Goal: Task Accomplishment & Management: Manage account settings

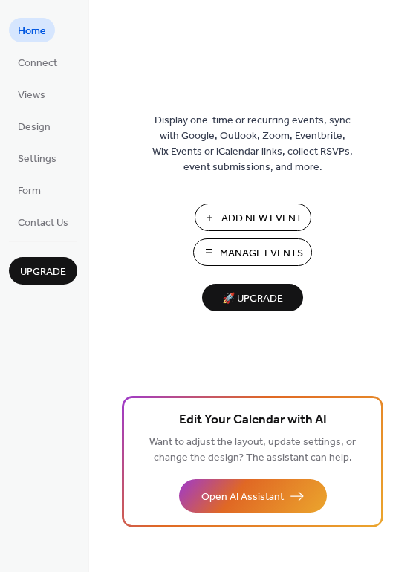
click at [242, 249] on span "Manage Events" at bounding box center [261, 254] width 83 height 16
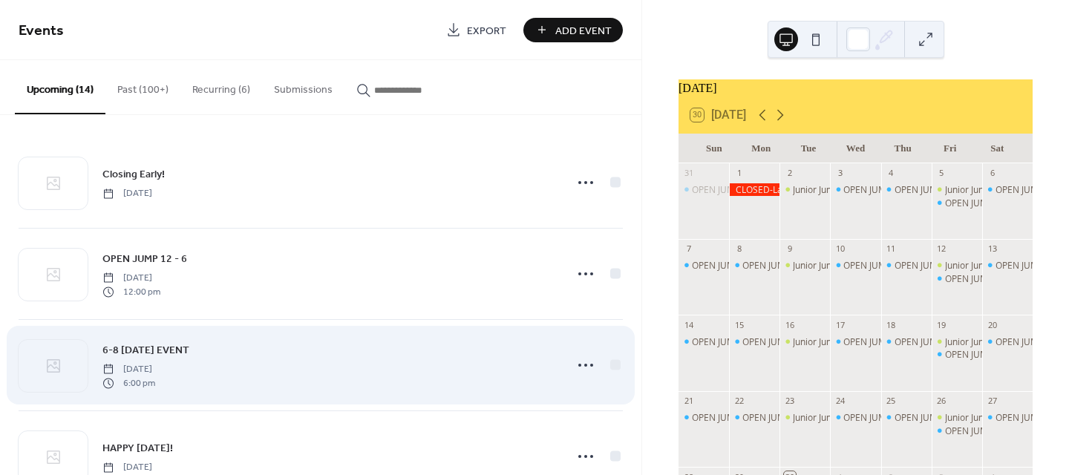
click at [169, 347] on span "6-8 [DATE] EVENT" at bounding box center [145, 351] width 87 height 16
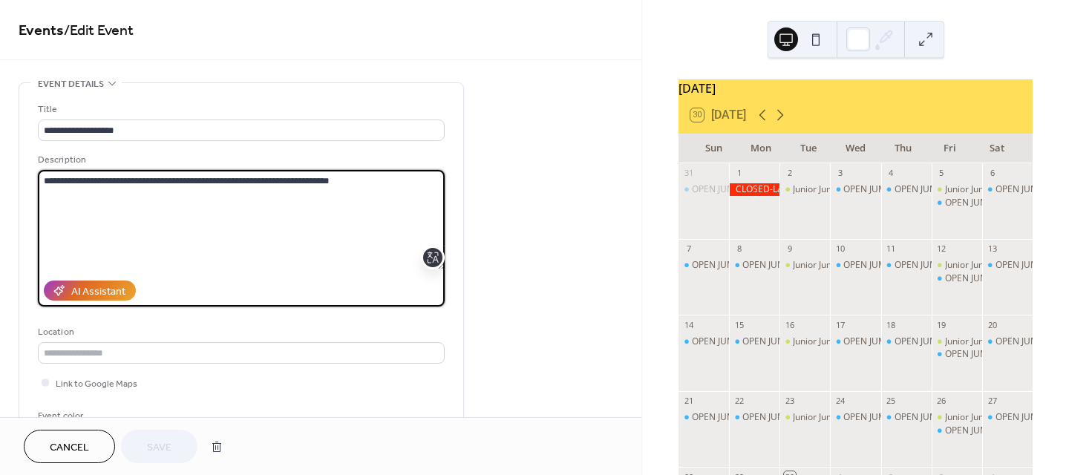
click at [264, 178] on textarea "**********" at bounding box center [241, 219] width 407 height 99
type textarea "**********"
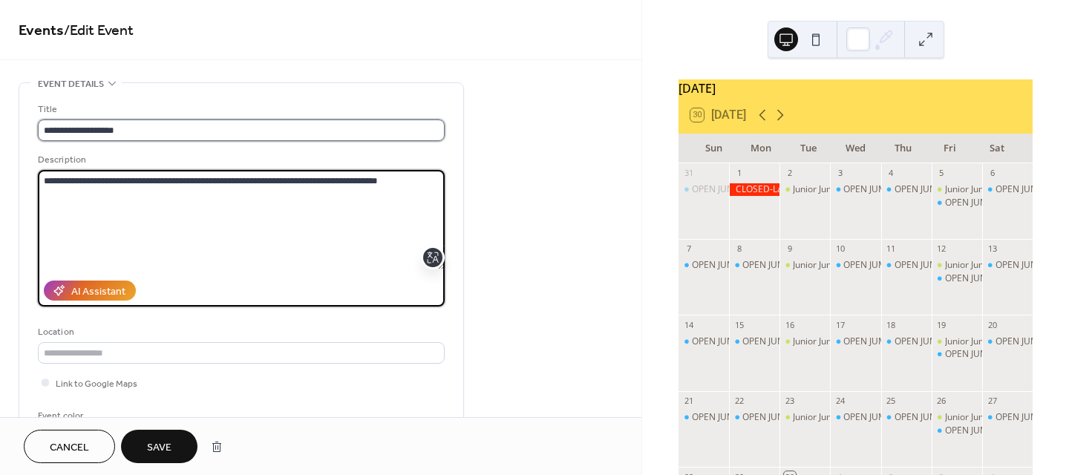
click at [50, 130] on input "**********" at bounding box center [241, 131] width 407 height 22
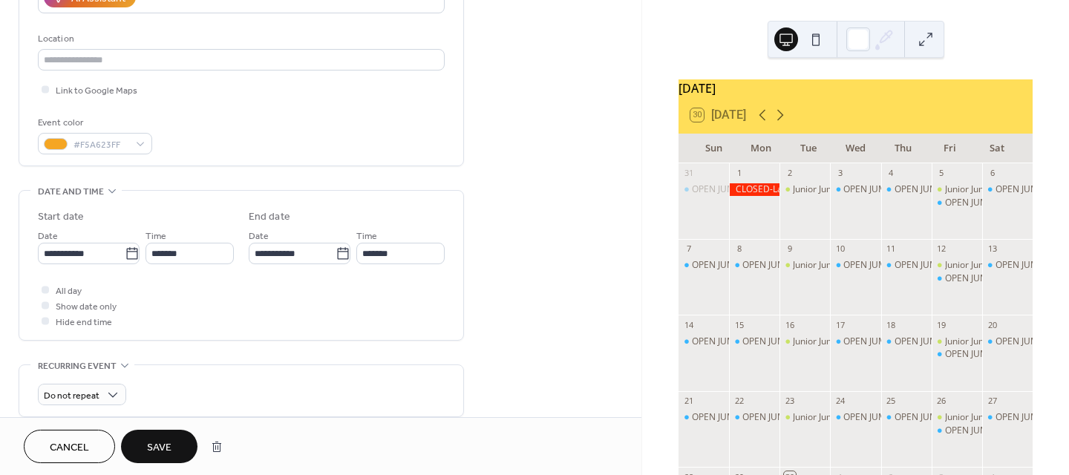
scroll to position [297, 0]
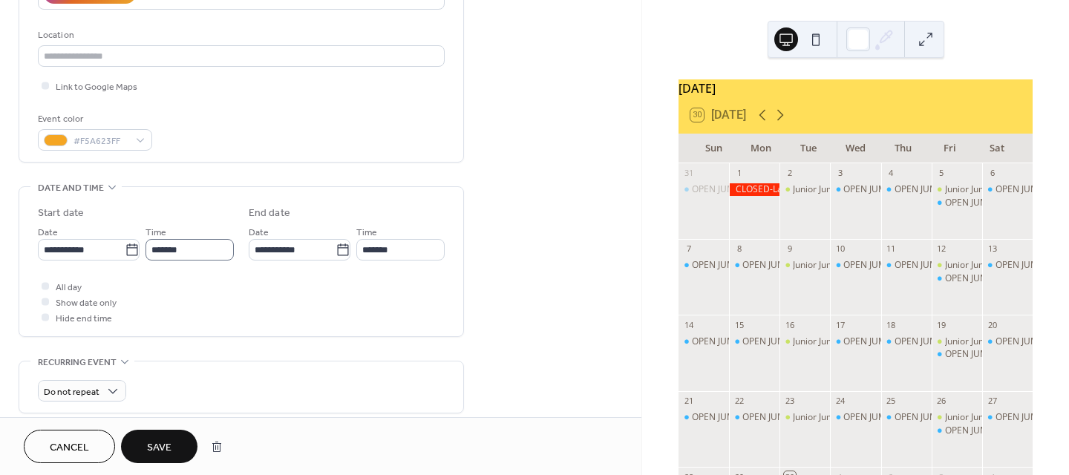
type input "**********"
click at [159, 246] on input "*******" at bounding box center [189, 250] width 88 height 22
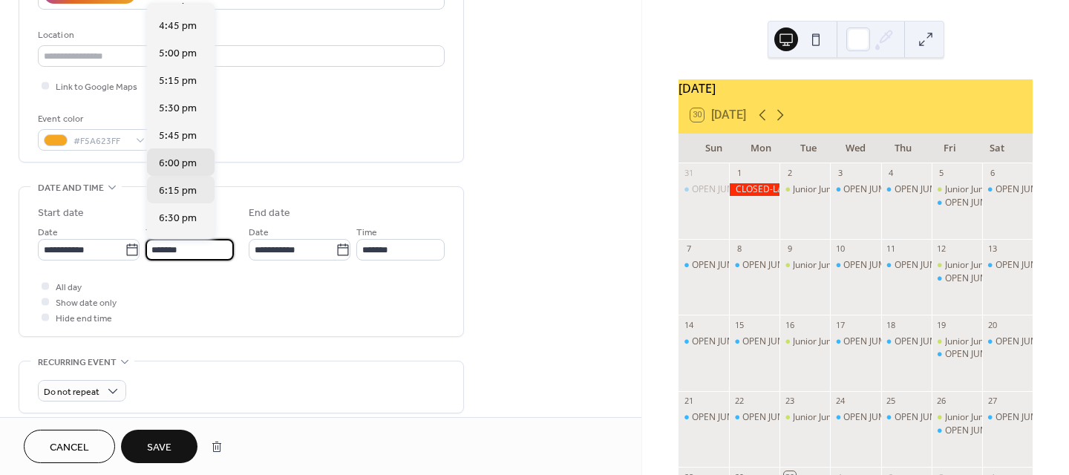
scroll to position [1829, 0]
click at [194, 52] on span "5:00 pm" at bounding box center [178, 57] width 38 height 16
type input "*******"
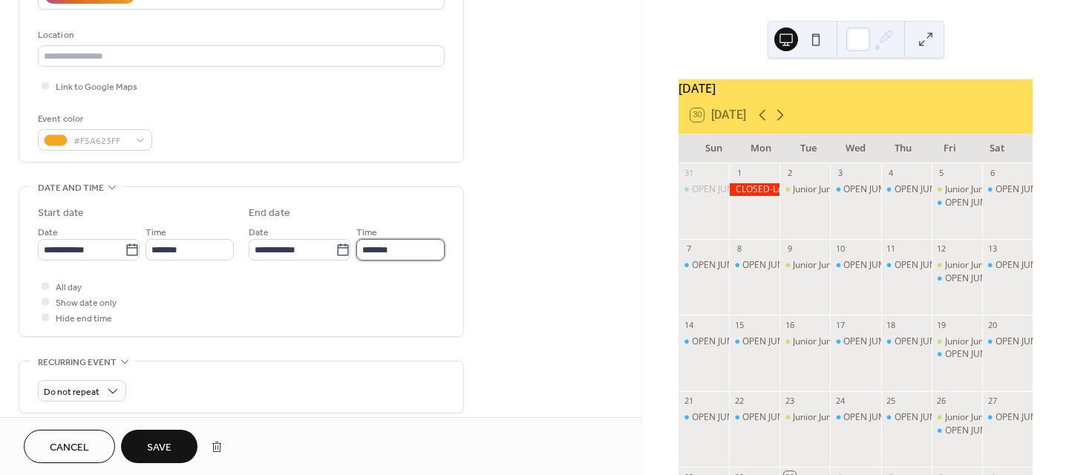
click at [376, 257] on input "*******" at bounding box center [400, 250] width 88 height 22
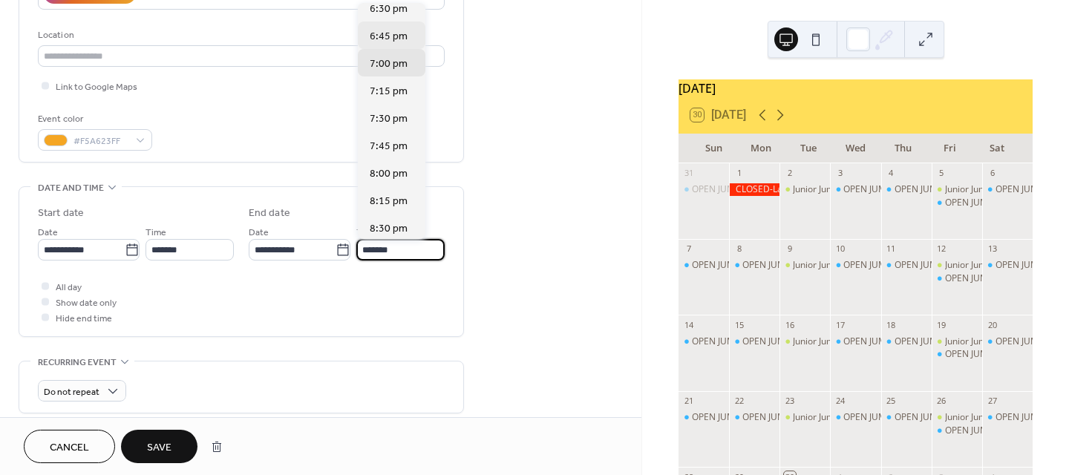
scroll to position [148, 0]
click at [394, 177] on span "8:00 pm" at bounding box center [389, 172] width 38 height 16
type input "*******"
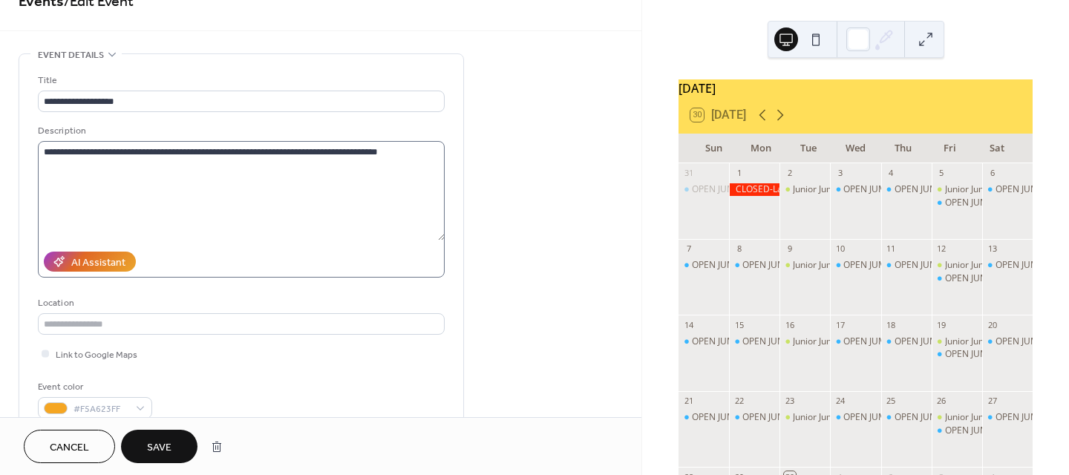
scroll to position [0, 0]
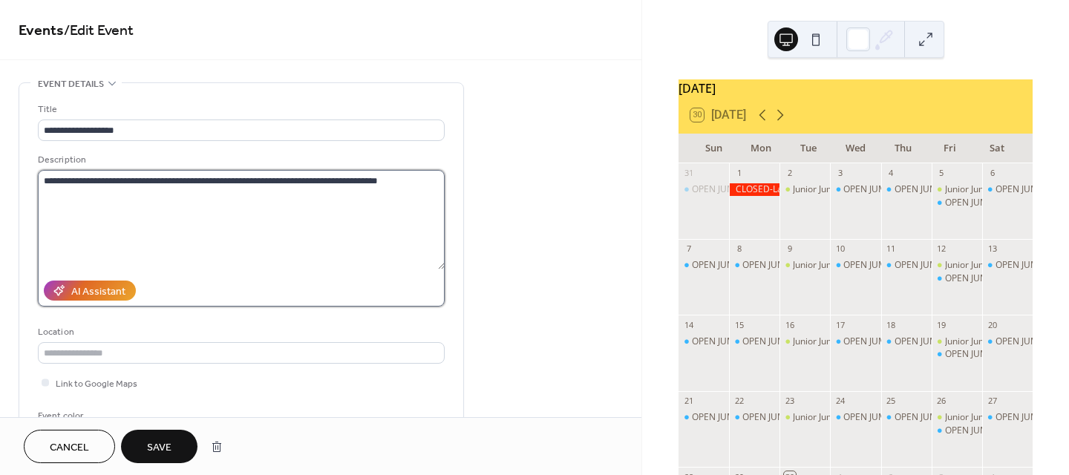
click at [232, 180] on textarea "**********" at bounding box center [241, 219] width 407 height 99
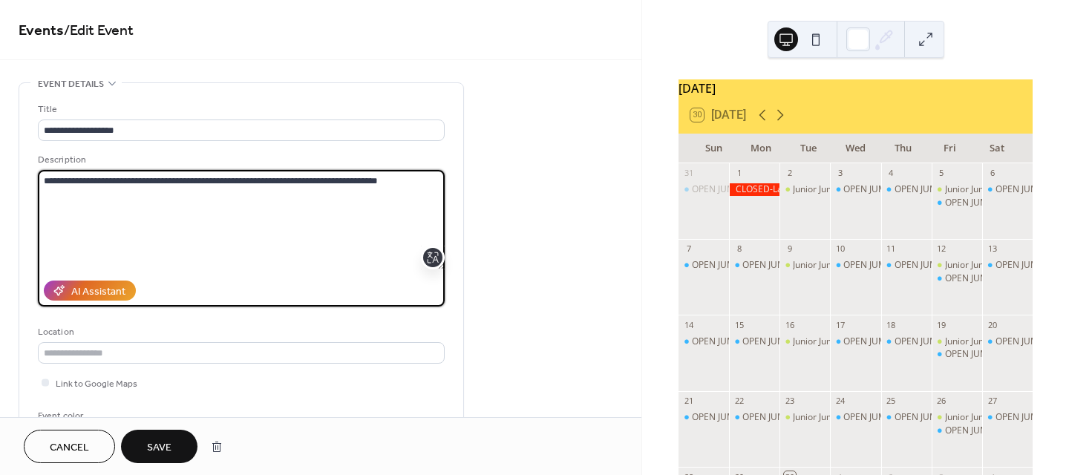
click at [315, 180] on textarea "**********" at bounding box center [241, 219] width 407 height 99
drag, startPoint x: 94, startPoint y: 198, endPoint x: 197, endPoint y: 208, distance: 103.6
click at [197, 208] on textarea "**********" at bounding box center [241, 219] width 407 height 99
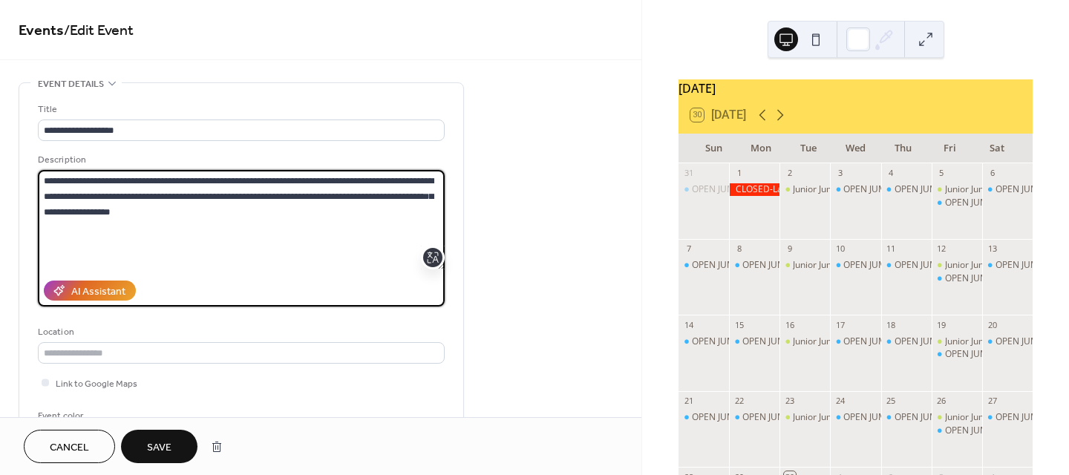
type textarea "**********"
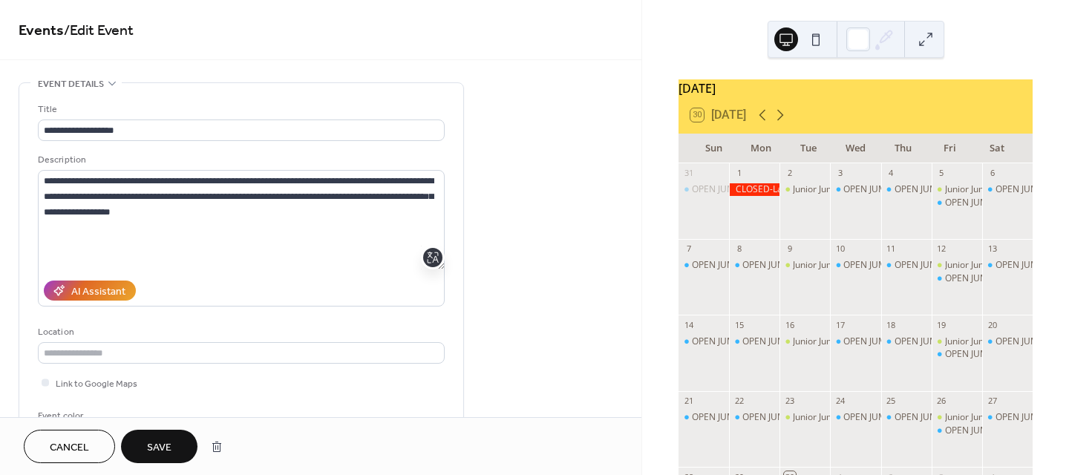
click at [180, 435] on button "Save" at bounding box center [159, 446] width 76 height 33
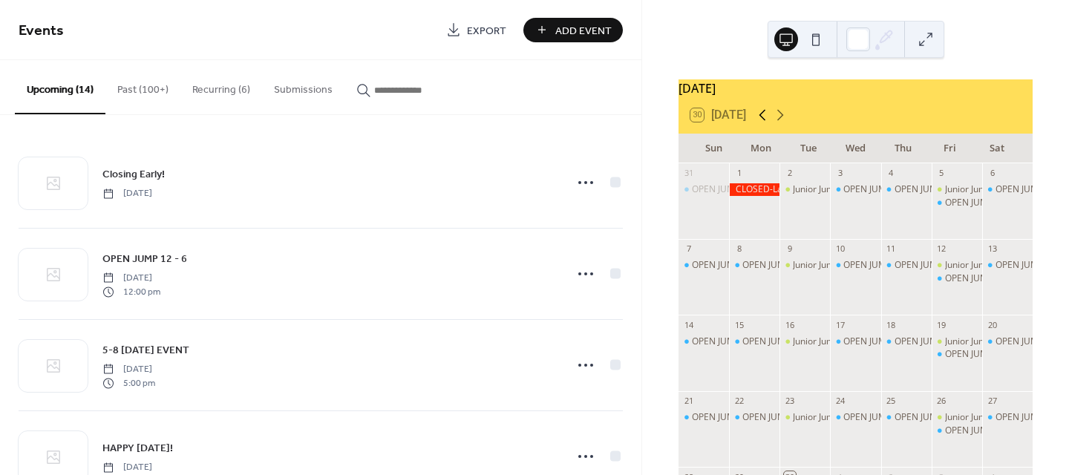
click at [762, 123] on icon at bounding box center [762, 115] width 18 height 18
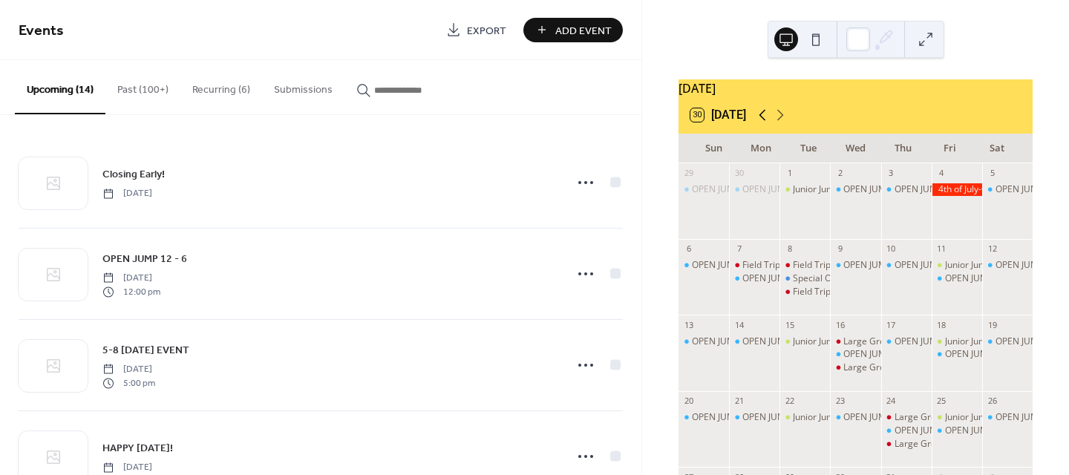
click at [762, 123] on icon at bounding box center [762, 115] width 18 height 18
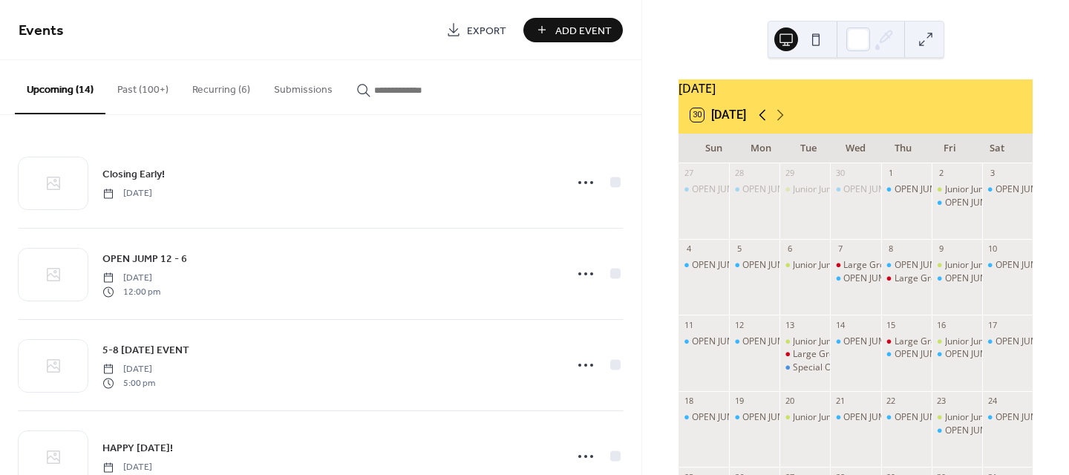
click at [762, 123] on icon at bounding box center [762, 115] width 18 height 18
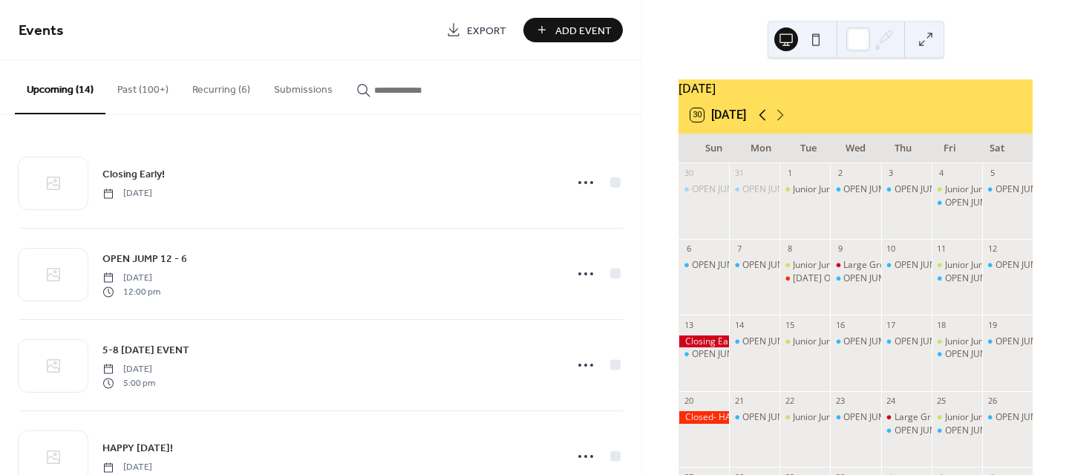
click at [762, 123] on icon at bounding box center [762, 115] width 18 height 18
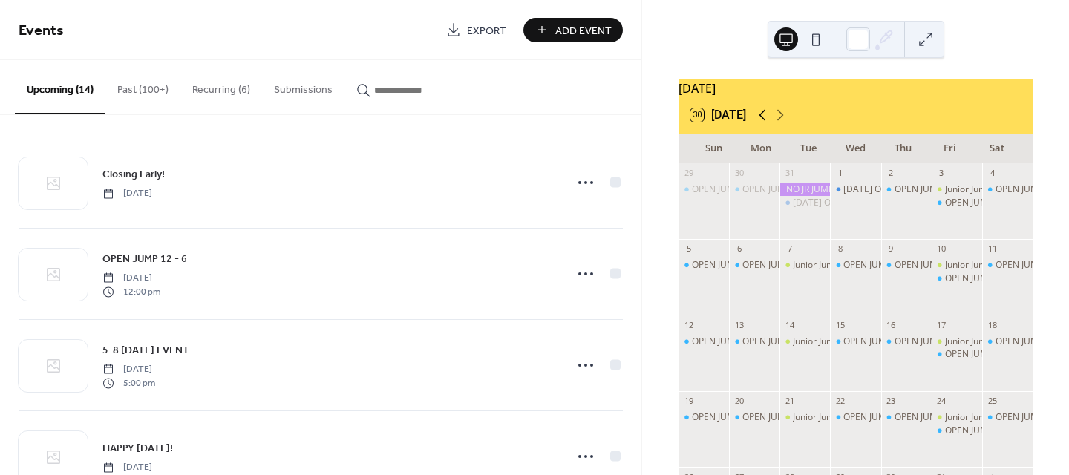
click at [762, 123] on icon at bounding box center [762, 115] width 18 height 18
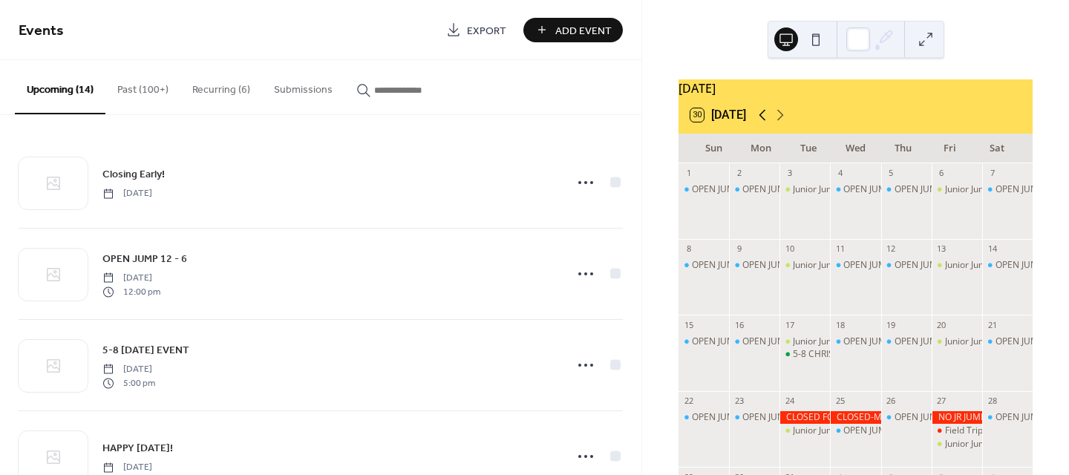
click at [762, 123] on icon at bounding box center [762, 115] width 18 height 18
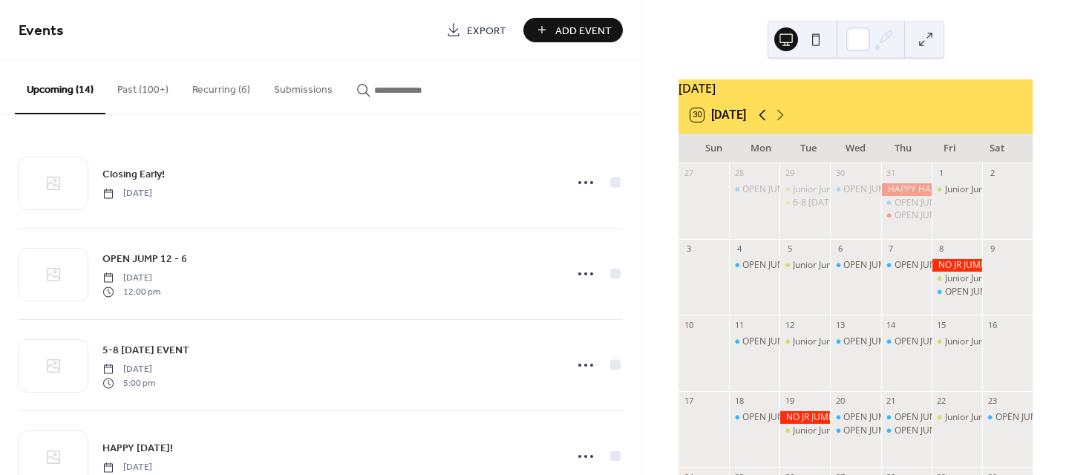
click at [762, 123] on icon at bounding box center [762, 115] width 18 height 18
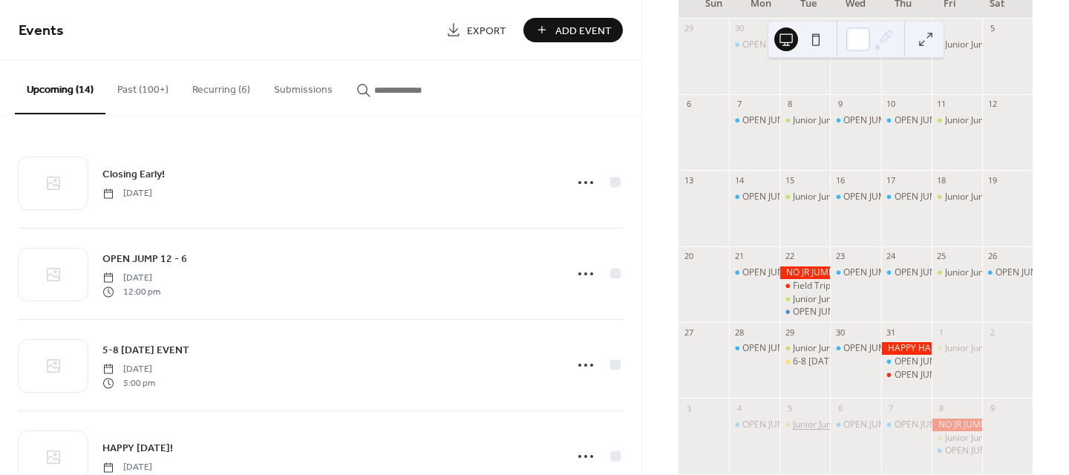
scroll to position [148, 0]
click at [808, 364] on div "6-8 [DATE] EVENT" at bounding box center [830, 358] width 74 height 13
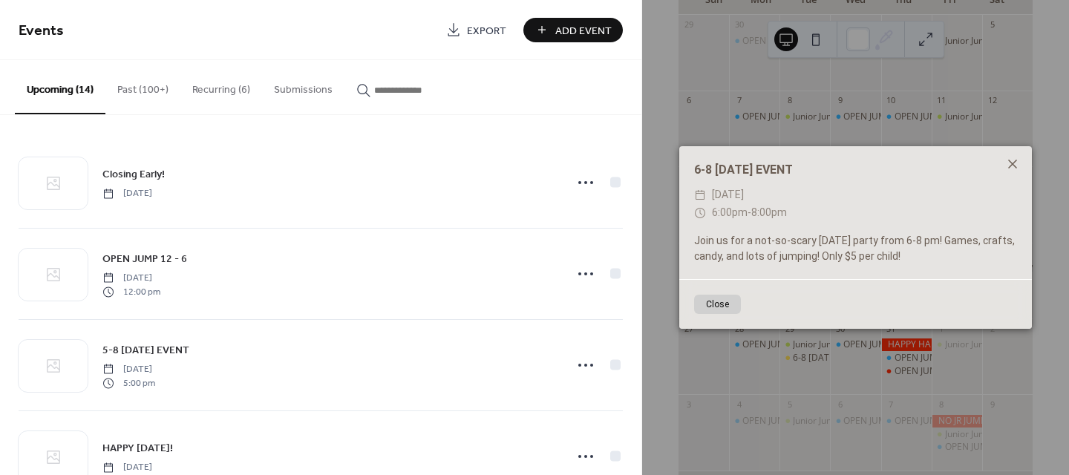
click at [1013, 168] on icon at bounding box center [1013, 164] width 18 height 18
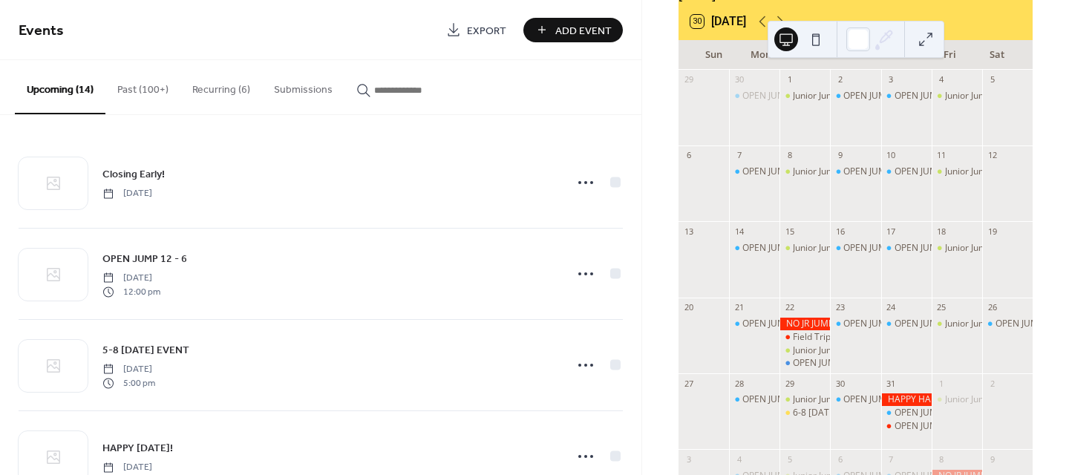
scroll to position [0, 0]
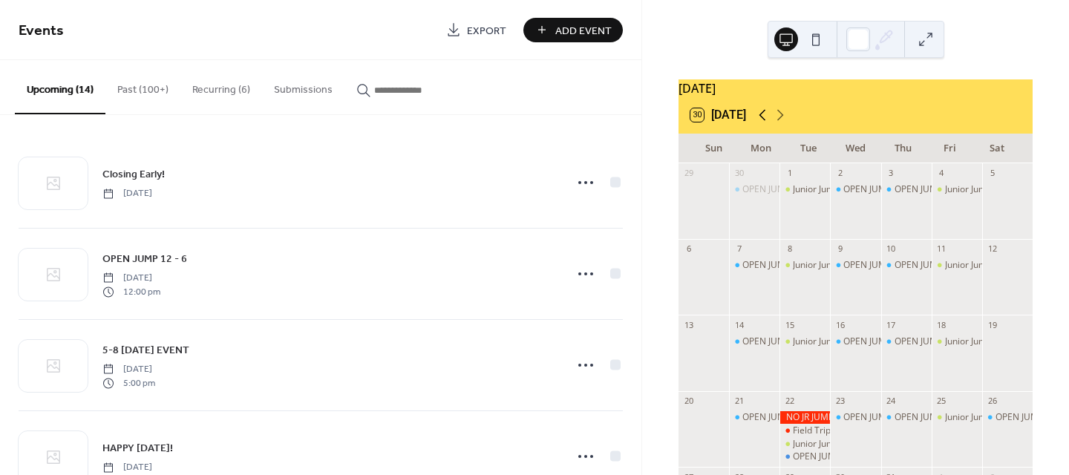
click at [760, 117] on icon at bounding box center [762, 115] width 18 height 18
click at [761, 118] on icon at bounding box center [762, 115] width 18 height 18
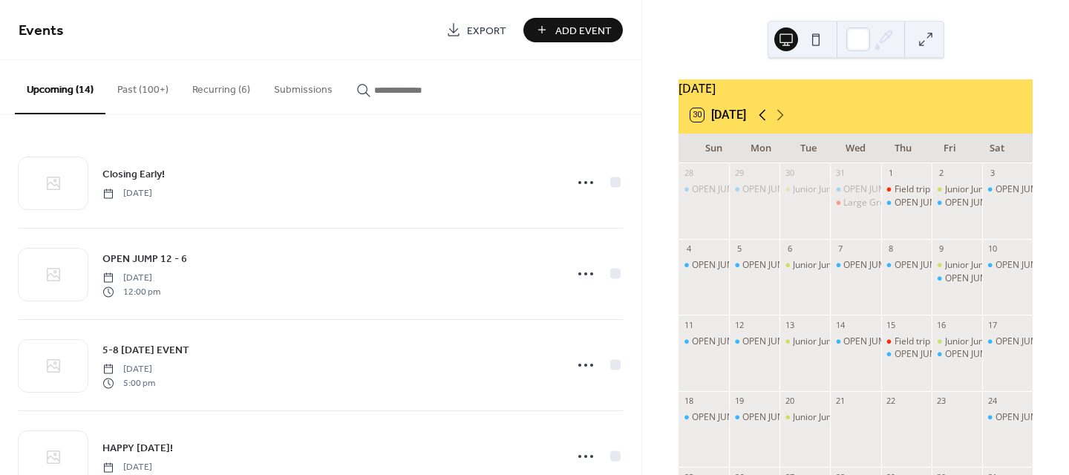
click at [761, 117] on icon at bounding box center [762, 115] width 18 height 18
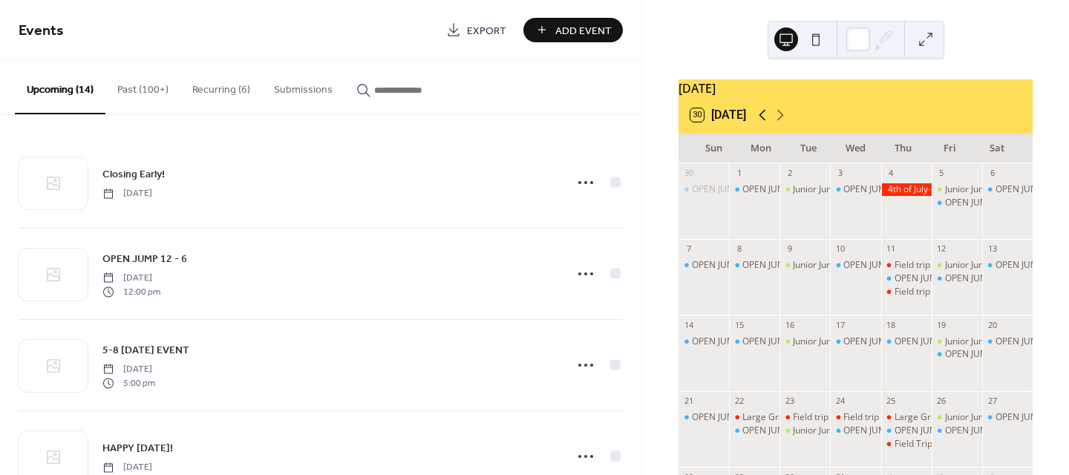
click at [761, 117] on icon at bounding box center [762, 115] width 18 height 18
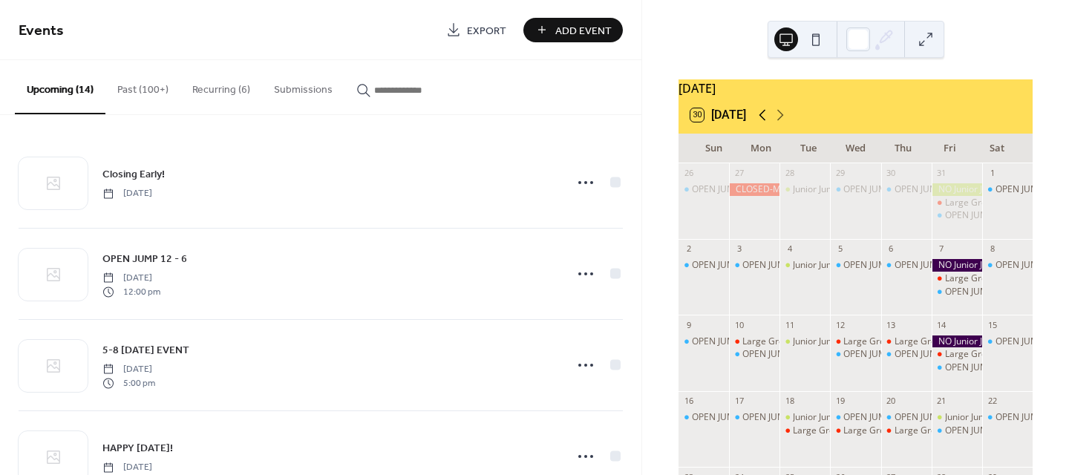
click at [761, 117] on icon at bounding box center [762, 115] width 18 height 18
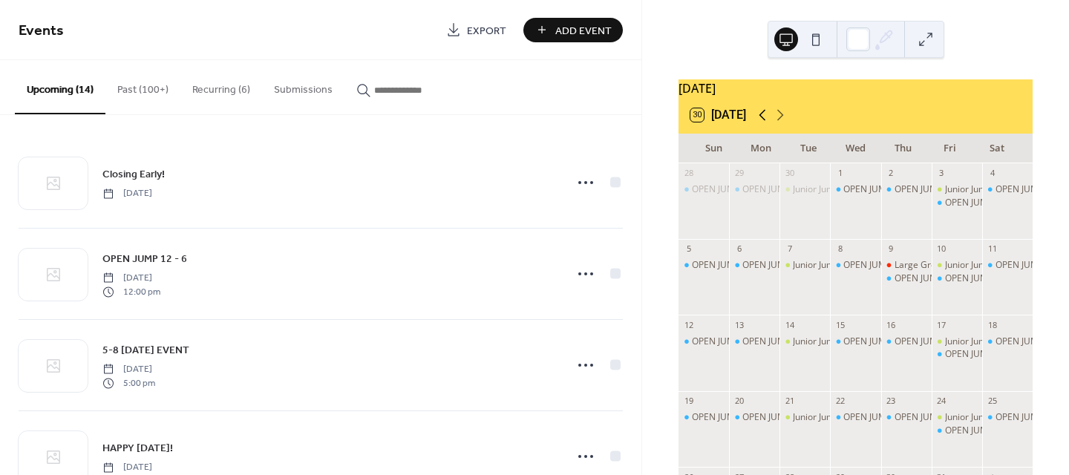
click at [761, 117] on icon at bounding box center [762, 115] width 18 height 18
click at [762, 117] on icon at bounding box center [762, 115] width 18 height 18
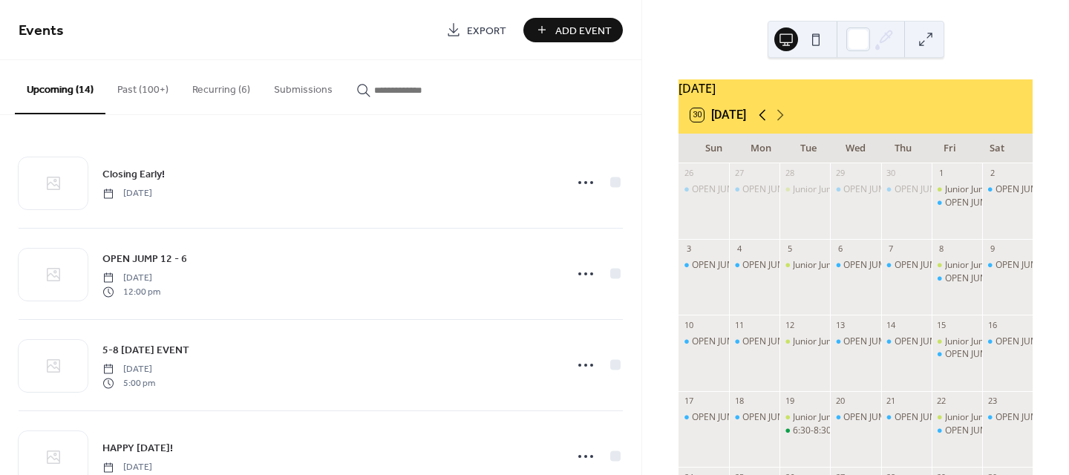
click at [762, 117] on icon at bounding box center [762, 115] width 18 height 18
click at [762, 115] on icon at bounding box center [762, 115] width 18 height 18
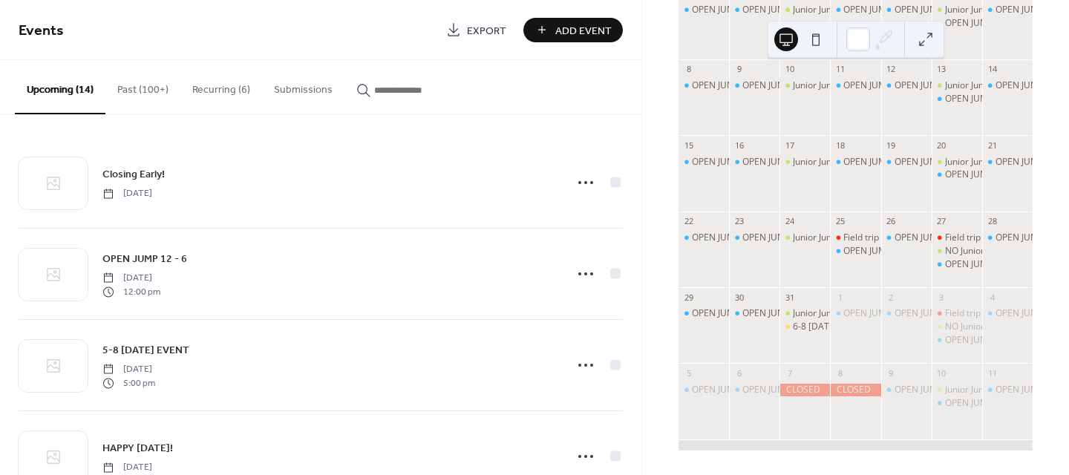
scroll to position [189, 0]
click at [807, 330] on div "6-8 [DATE] EVENT" at bounding box center [830, 327] width 74 height 13
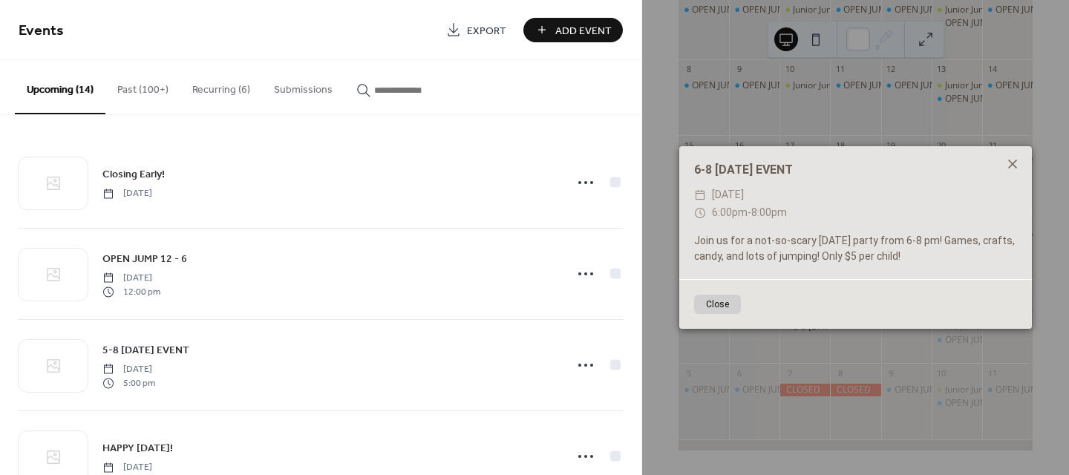
click at [1007, 165] on icon at bounding box center [1013, 164] width 18 height 18
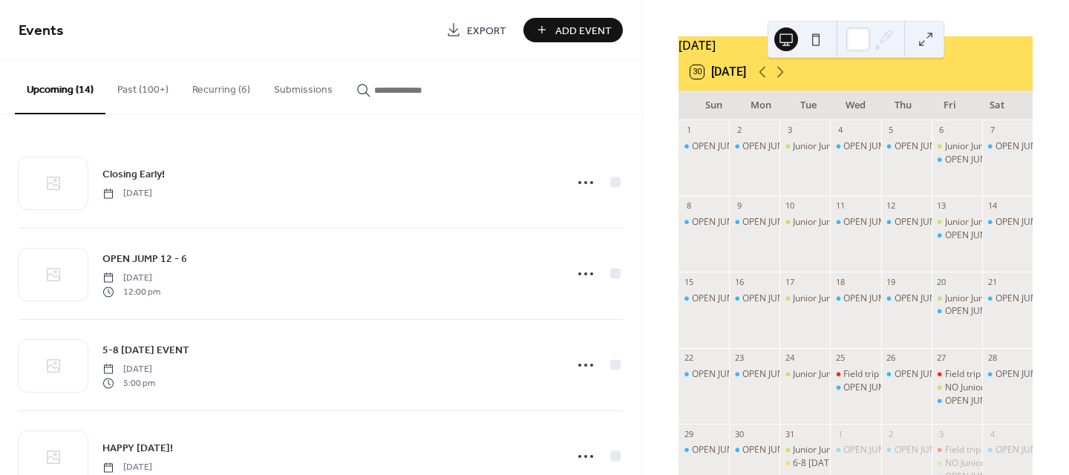
scroll to position [0, 0]
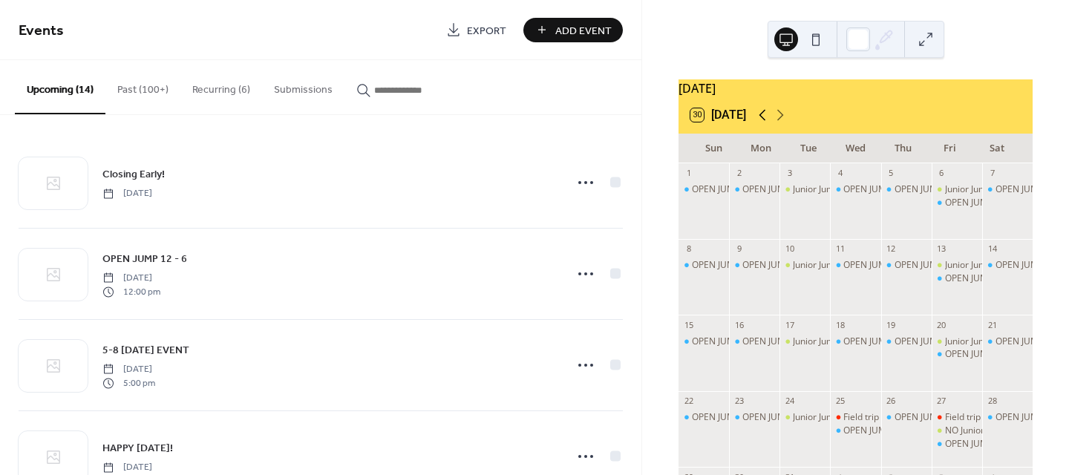
click at [771, 124] on icon at bounding box center [762, 115] width 18 height 18
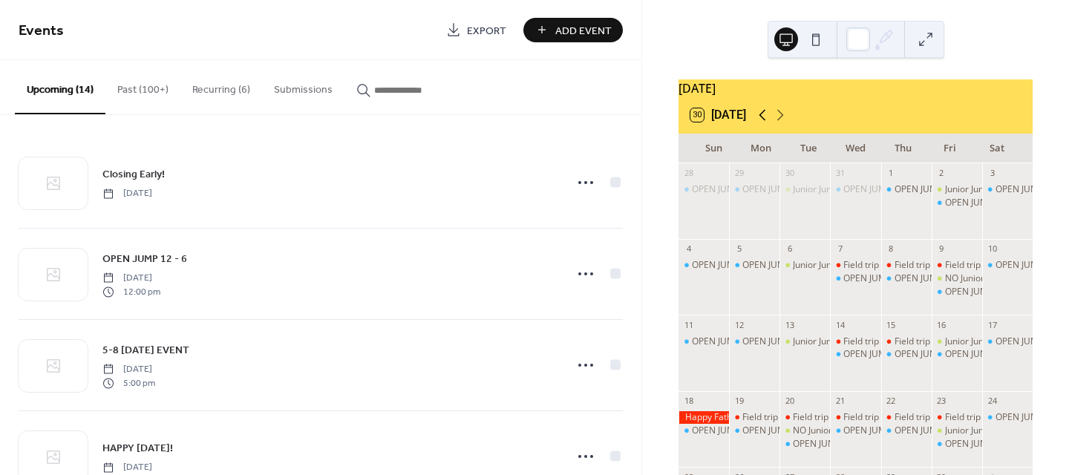
click at [771, 124] on icon at bounding box center [762, 115] width 18 height 18
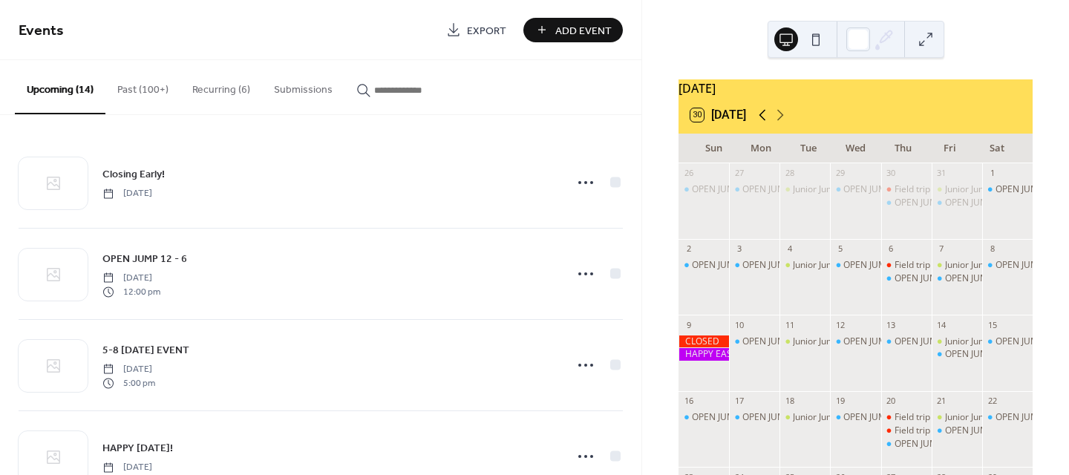
click at [771, 124] on icon at bounding box center [762, 115] width 18 height 18
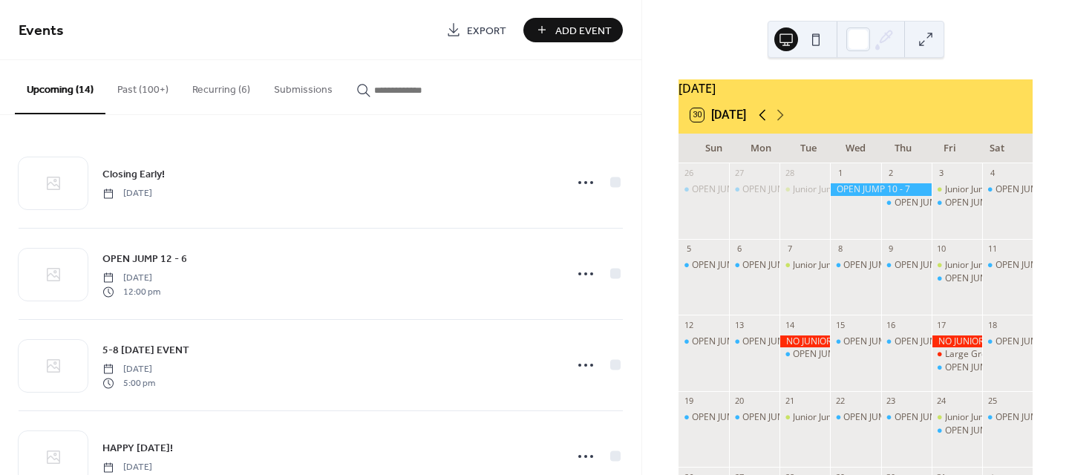
click at [771, 124] on icon at bounding box center [762, 115] width 18 height 18
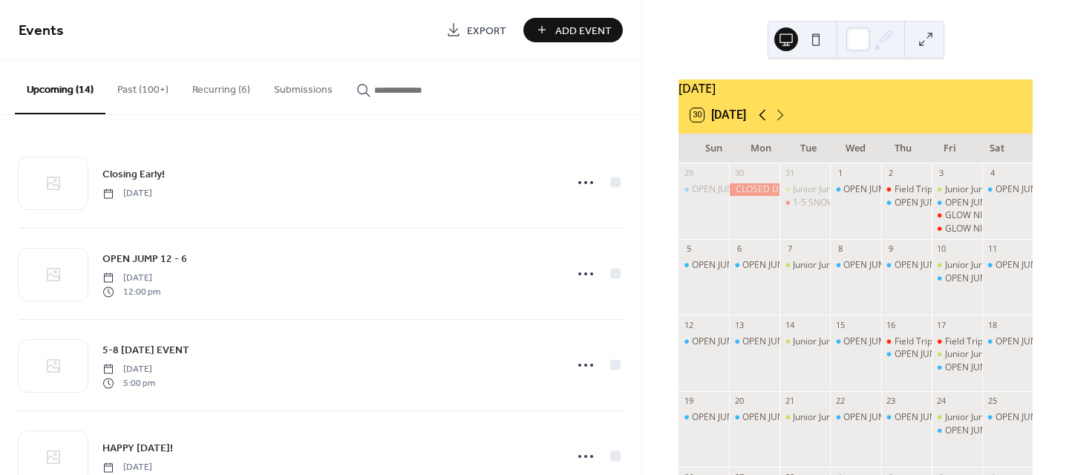
click at [771, 124] on icon at bounding box center [762, 115] width 18 height 18
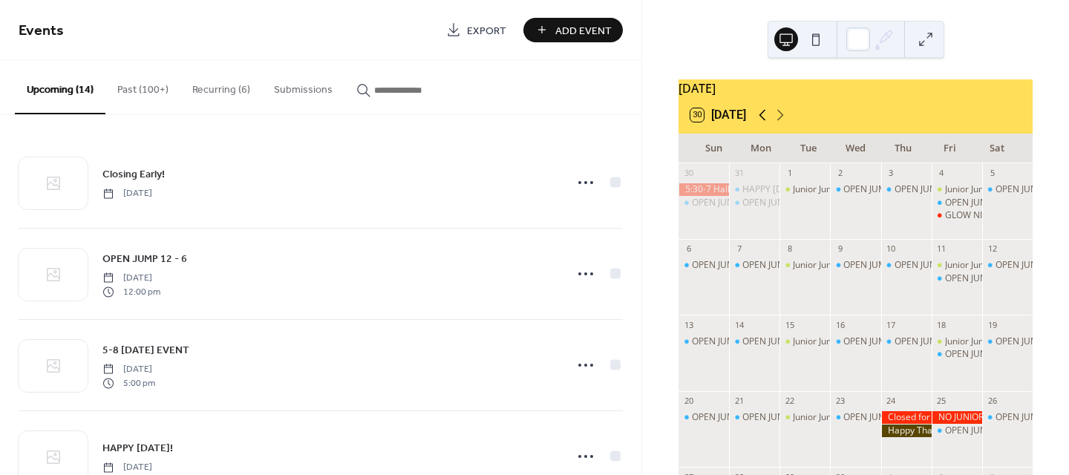
click at [771, 124] on icon at bounding box center [762, 115] width 18 height 18
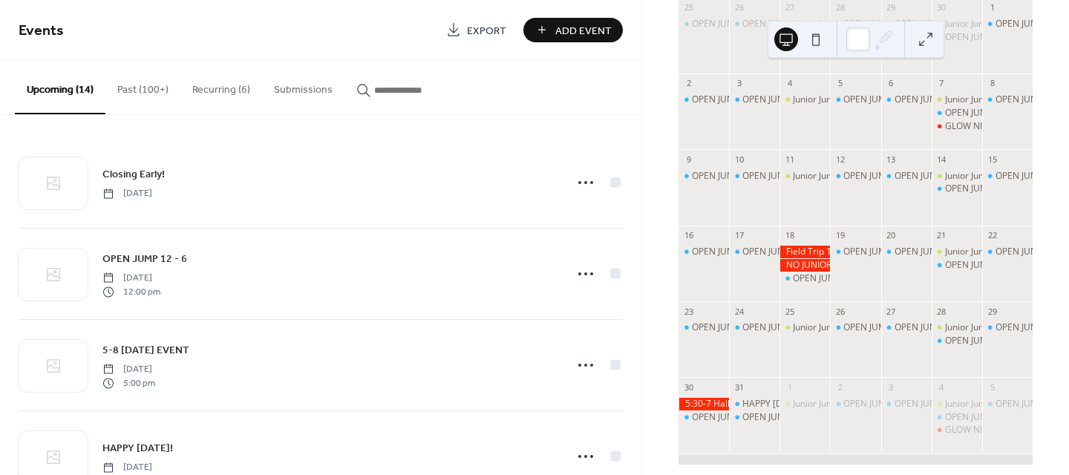
scroll to position [189, 0]
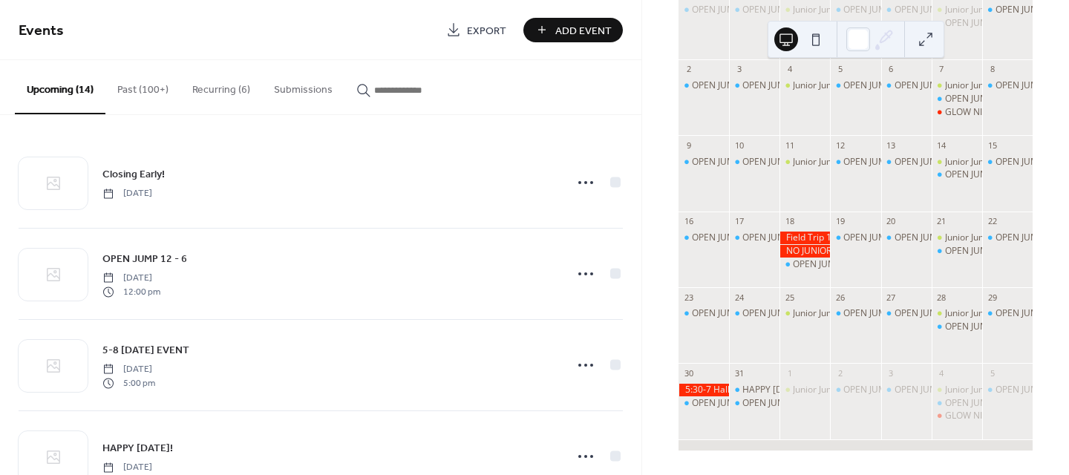
click at [725, 388] on div at bounding box center [703, 390] width 50 height 13
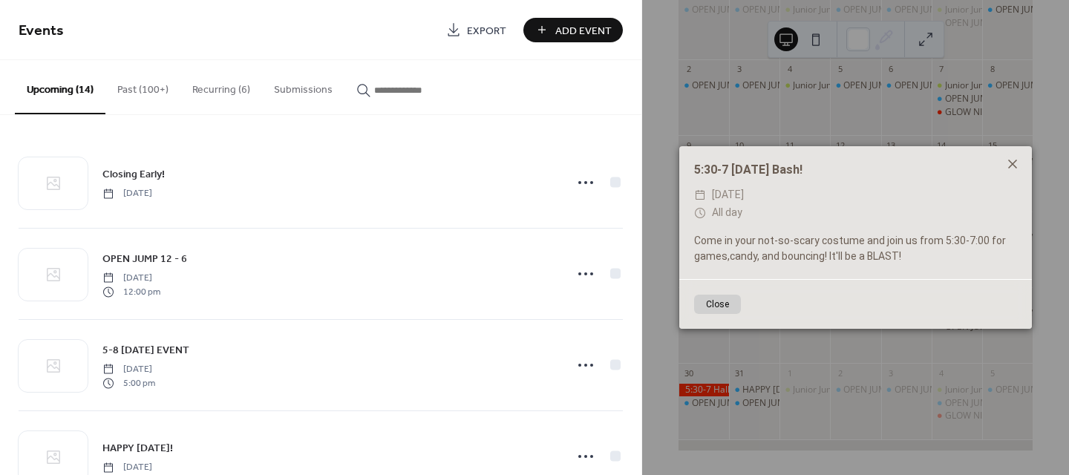
click at [1015, 160] on icon at bounding box center [1013, 164] width 18 height 18
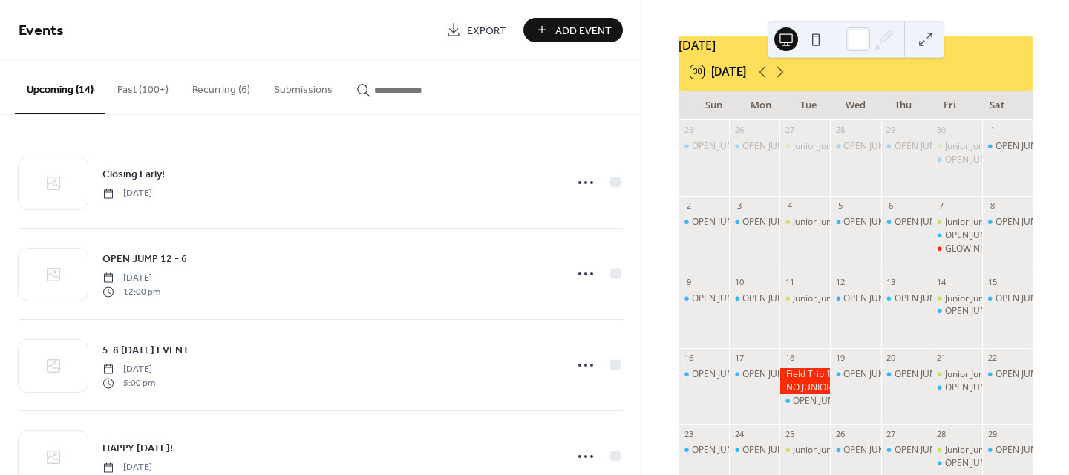
scroll to position [0, 0]
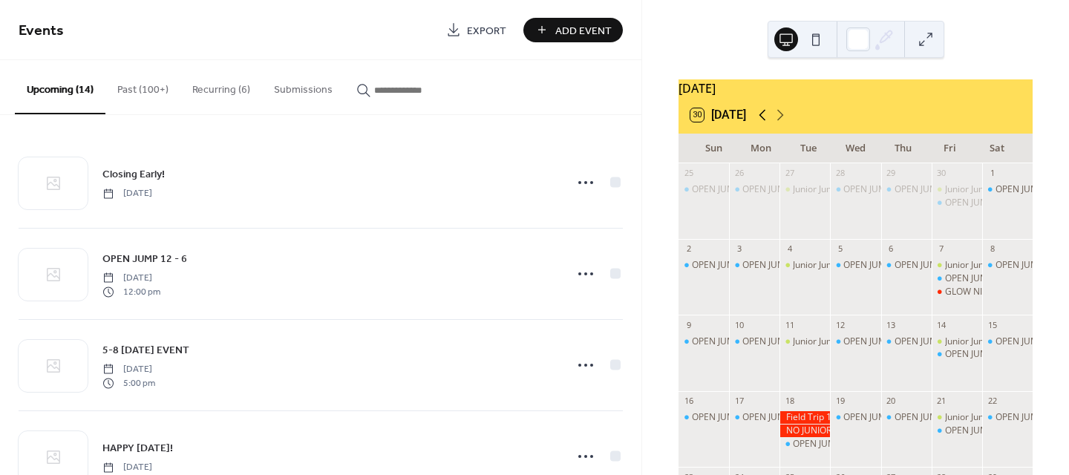
click at [756, 123] on icon at bounding box center [762, 115] width 18 height 18
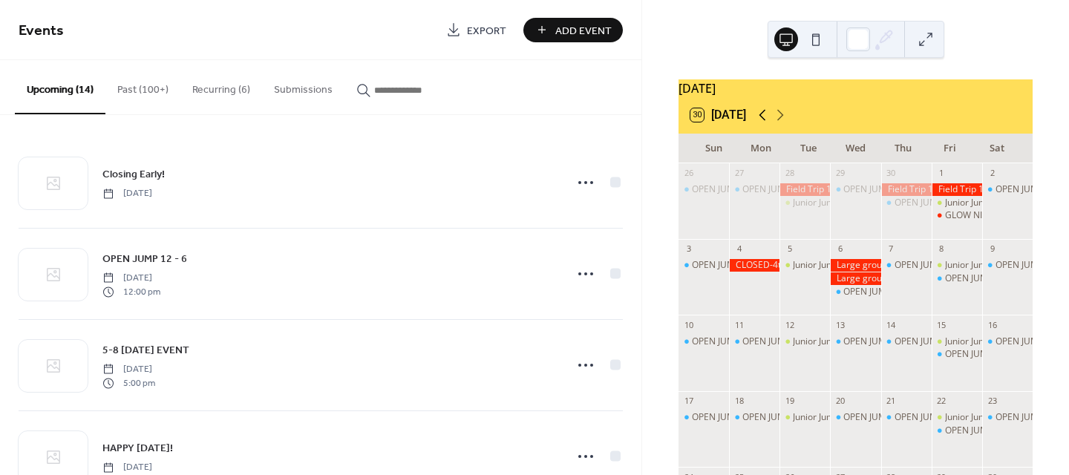
click at [756, 123] on icon at bounding box center [762, 115] width 18 height 18
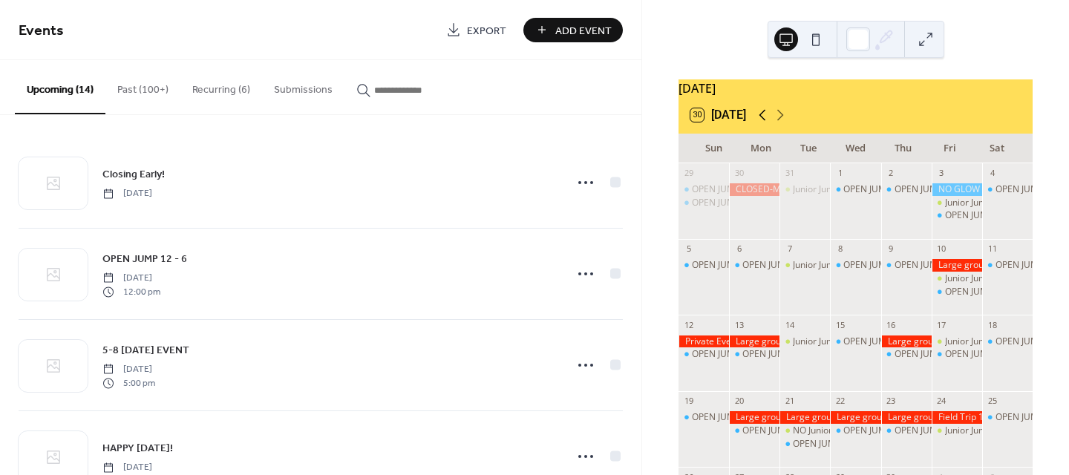
click at [756, 123] on icon at bounding box center [762, 115] width 18 height 18
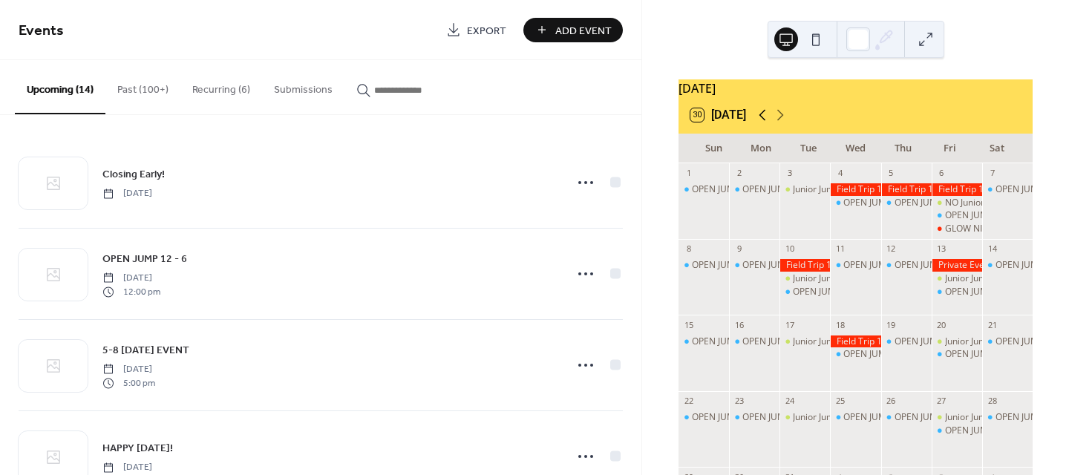
click at [756, 123] on icon at bounding box center [762, 115] width 18 height 18
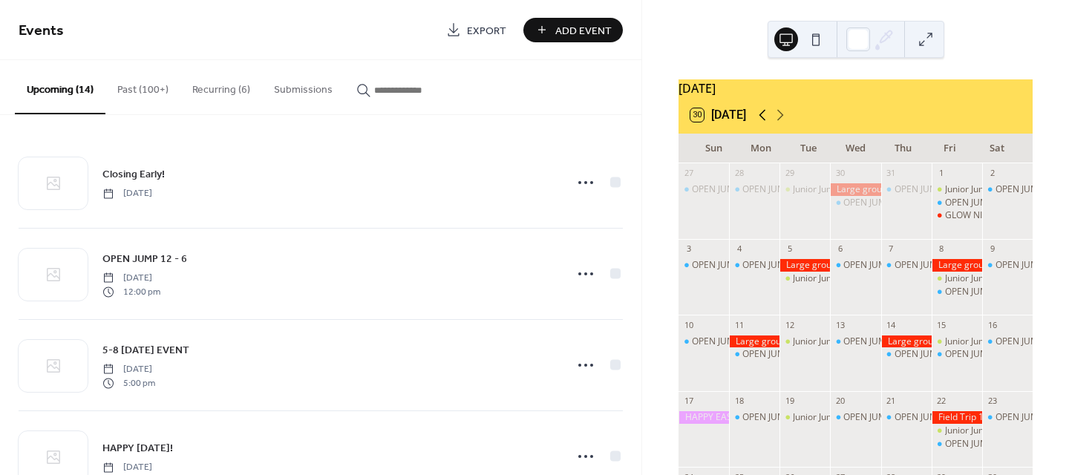
click at [756, 123] on icon at bounding box center [762, 115] width 18 height 18
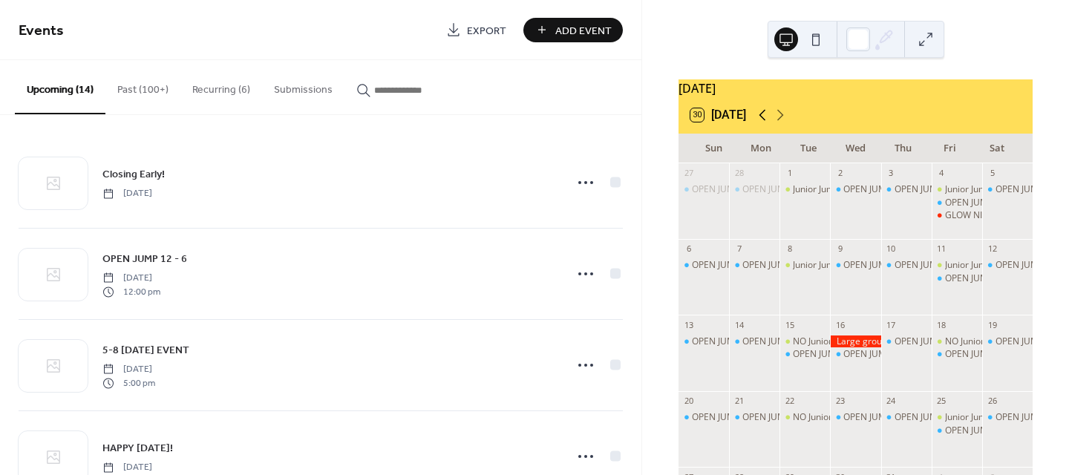
click at [756, 123] on icon at bounding box center [762, 115] width 18 height 18
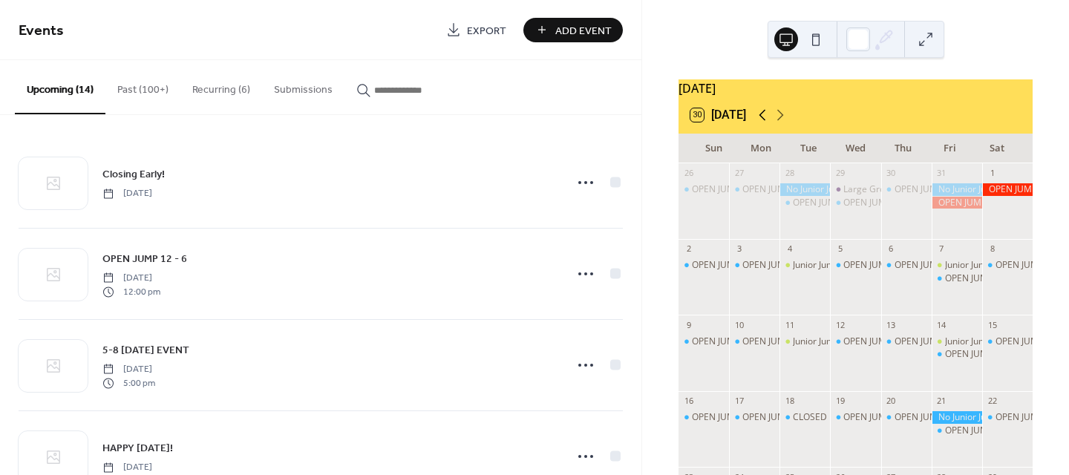
click at [756, 123] on icon at bounding box center [762, 115] width 18 height 18
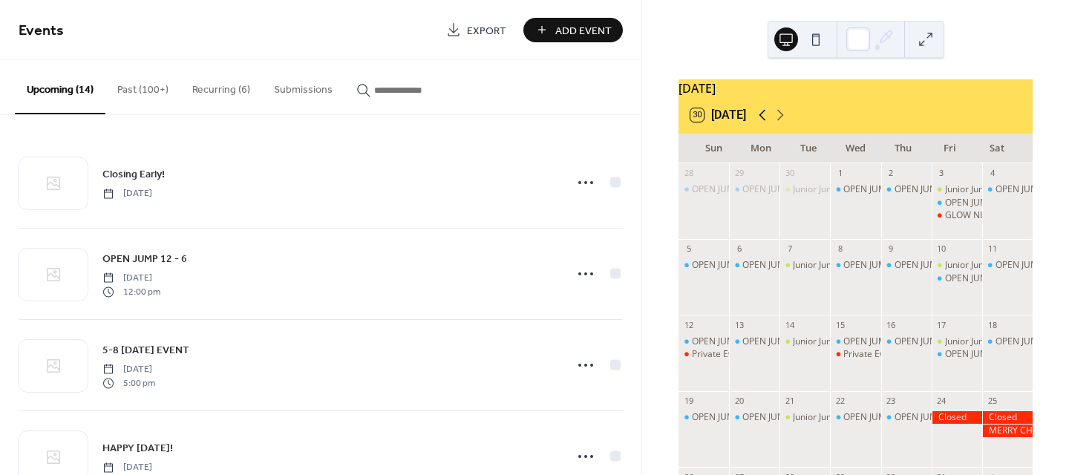
click at [756, 123] on icon at bounding box center [762, 115] width 18 height 18
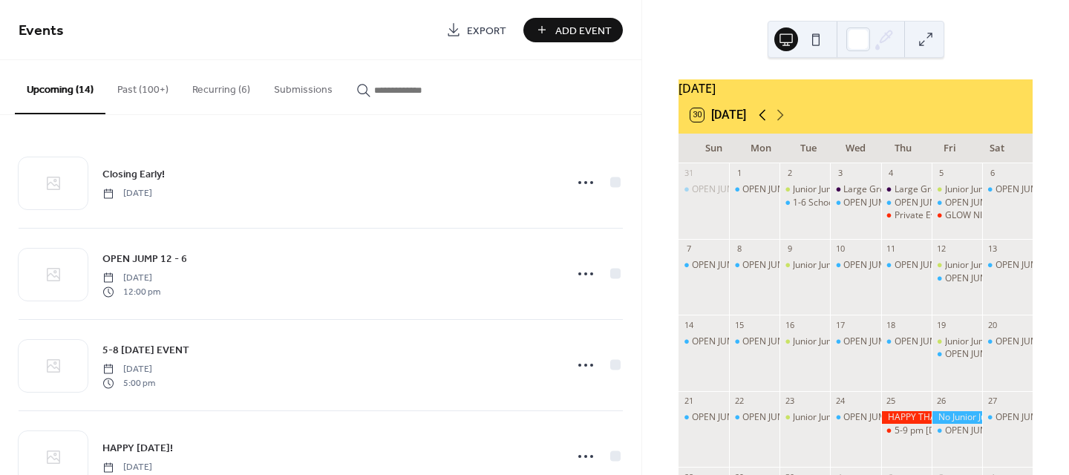
click at [756, 123] on icon at bounding box center [762, 115] width 18 height 18
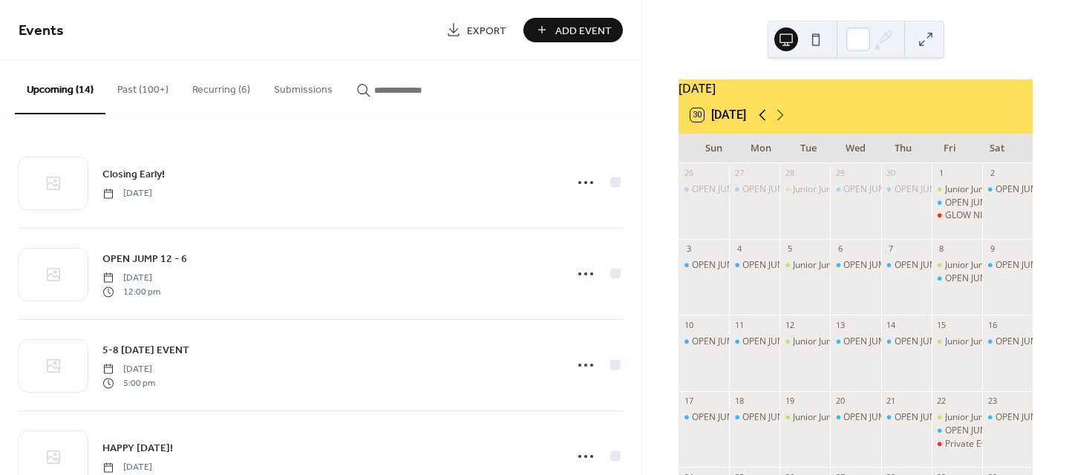
click at [765, 117] on icon at bounding box center [762, 115] width 18 height 18
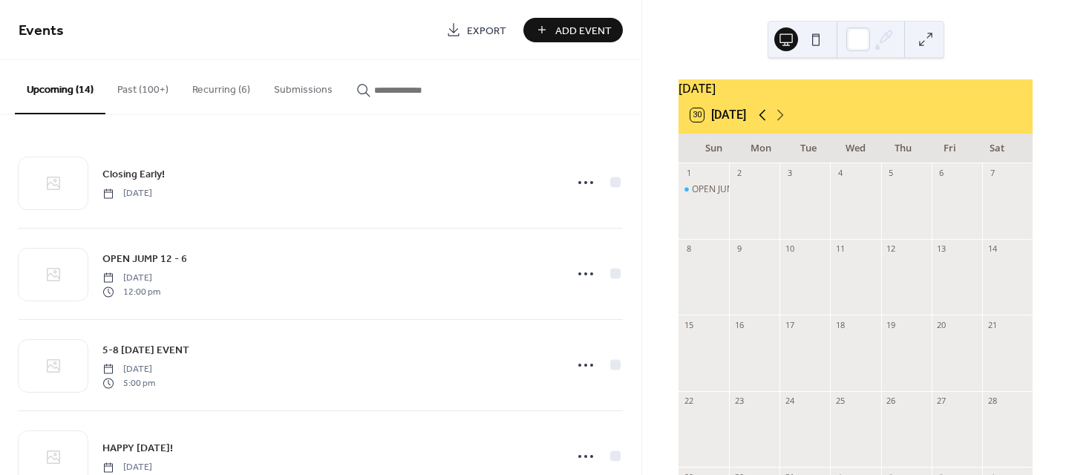
click at [765, 117] on icon at bounding box center [762, 115] width 18 height 18
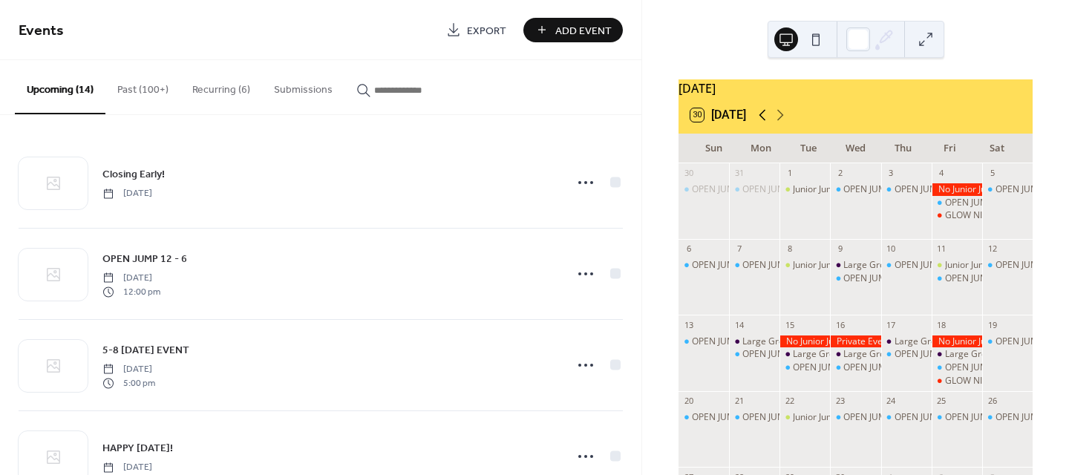
click at [765, 117] on icon at bounding box center [762, 115] width 18 height 18
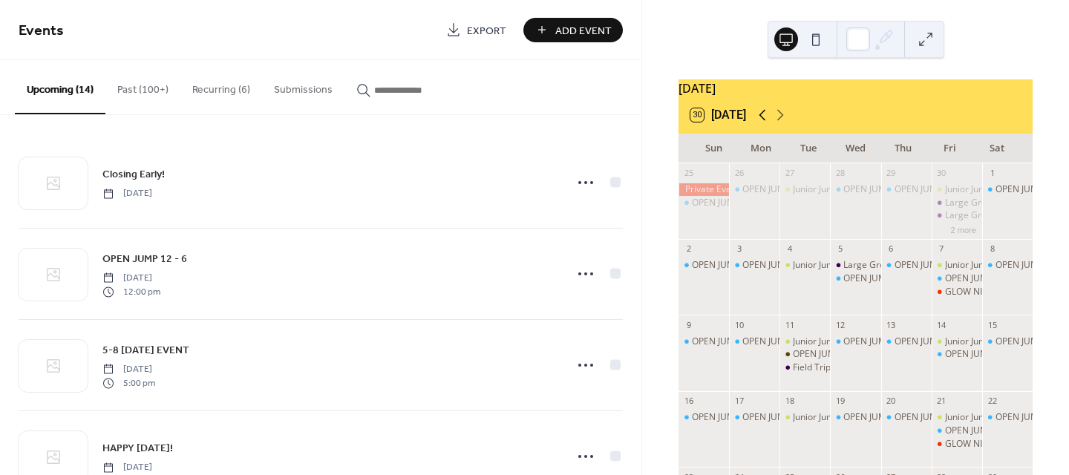
click at [764, 120] on icon at bounding box center [762, 115] width 18 height 18
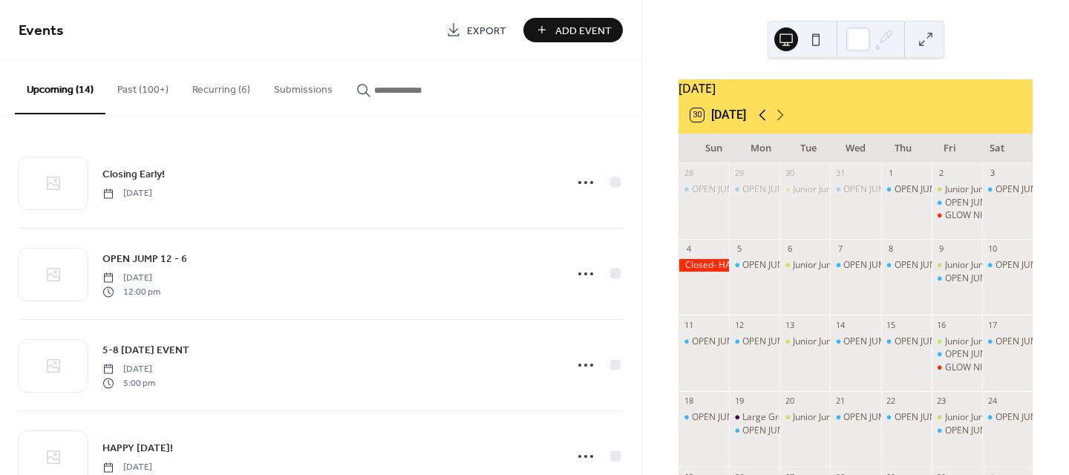
click at [764, 120] on icon at bounding box center [762, 115] width 18 height 18
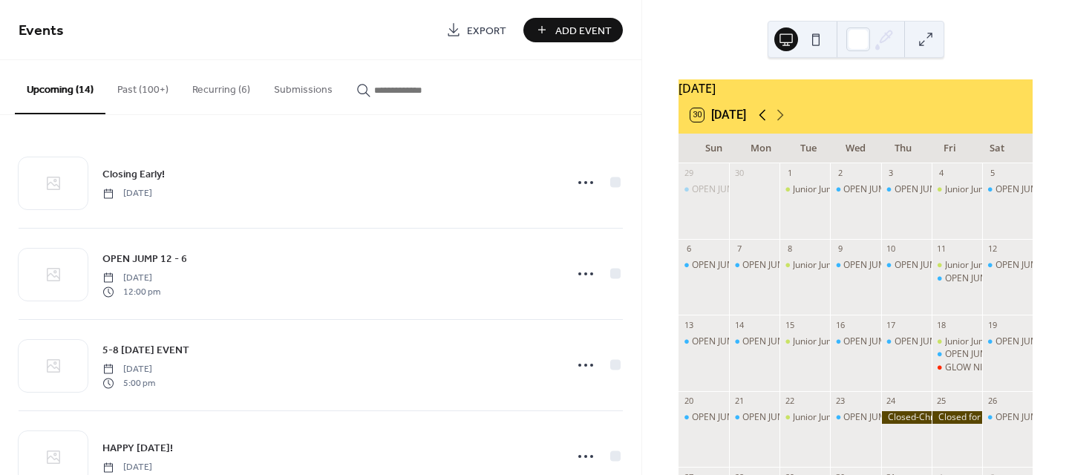
click at [764, 120] on icon at bounding box center [762, 115] width 18 height 18
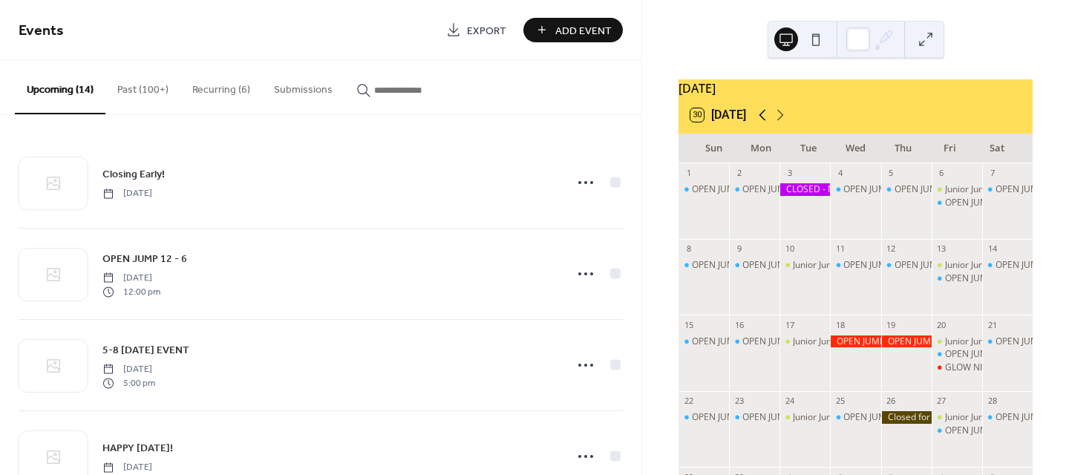
click at [764, 120] on icon at bounding box center [762, 115] width 18 height 18
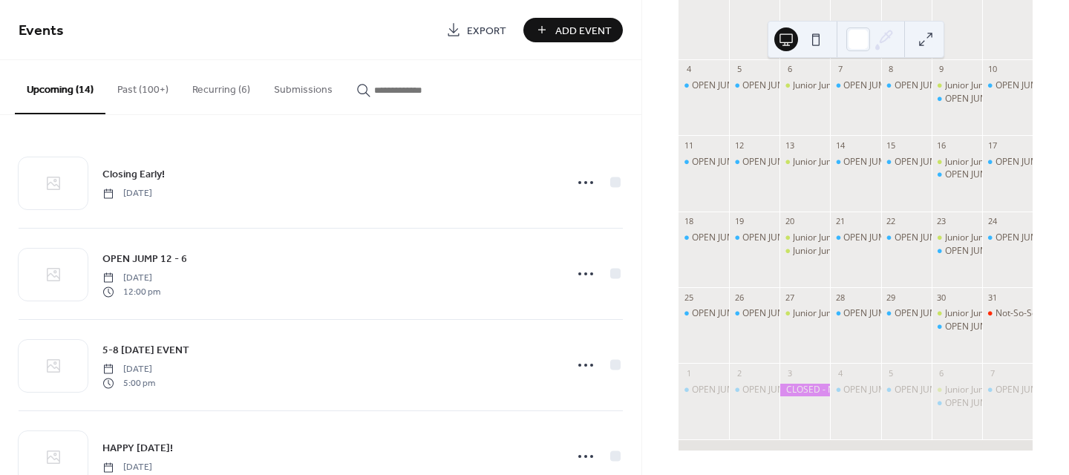
scroll to position [189, 0]
click at [995, 315] on div "Not-So-Scary [DATE] 12-9 pm" at bounding box center [1056, 313] width 122 height 13
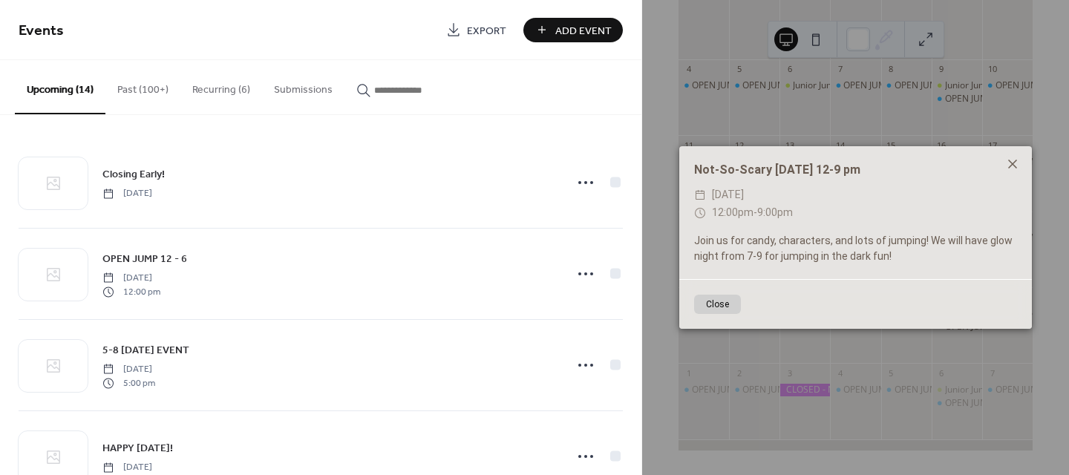
click at [1010, 166] on icon at bounding box center [1013, 164] width 18 height 18
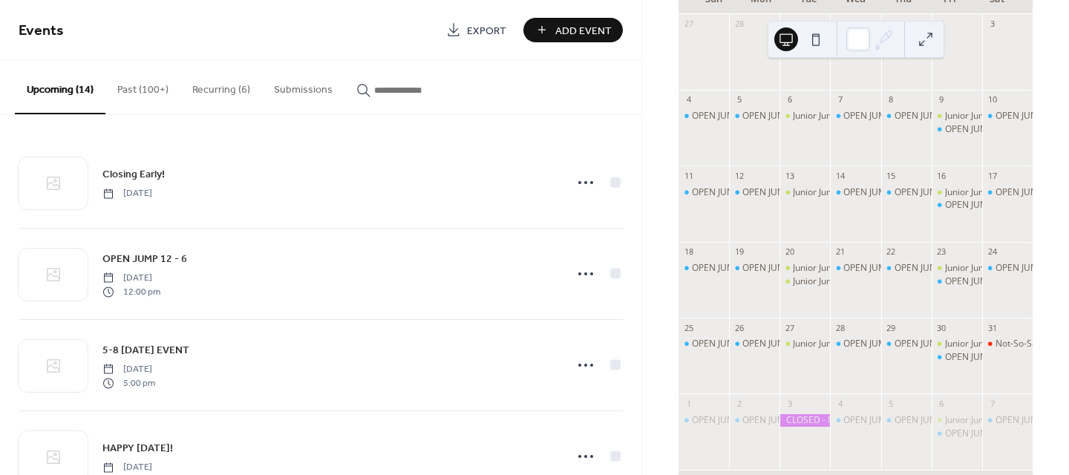
scroll to position [0, 0]
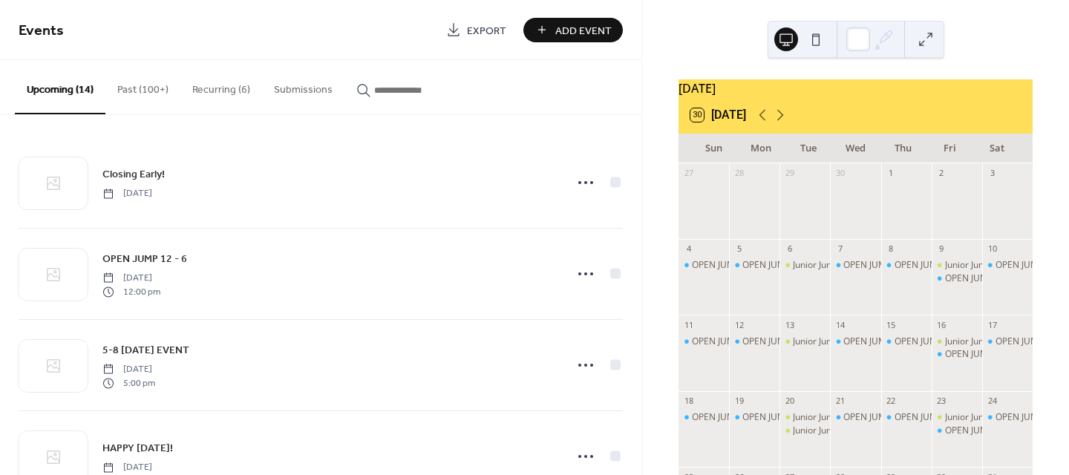
click at [722, 117] on button "30 [DATE]" at bounding box center [718, 115] width 66 height 21
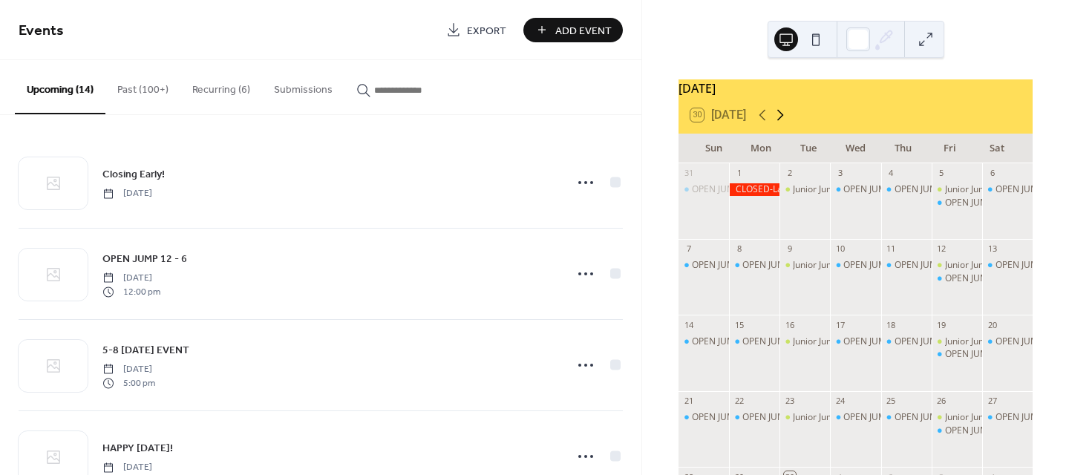
click at [777, 117] on icon at bounding box center [780, 115] width 18 height 18
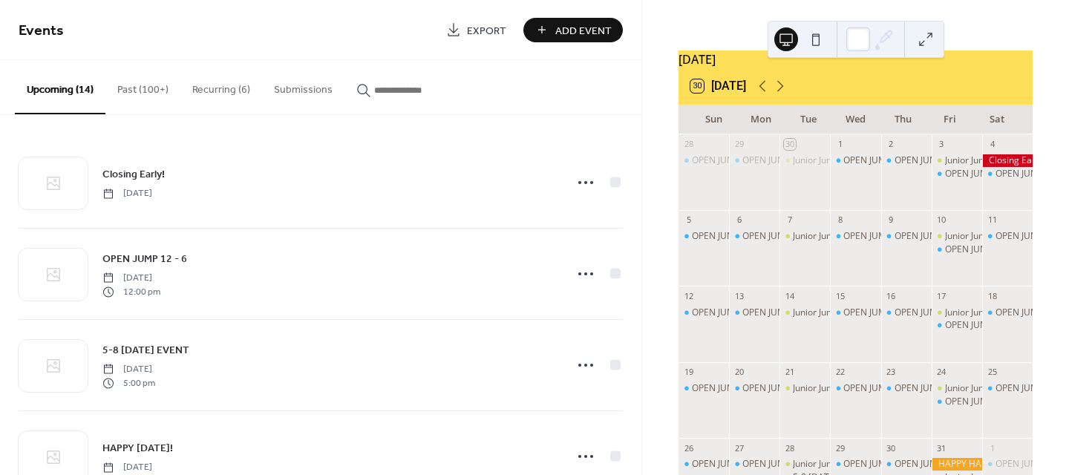
scroll to position [189, 0]
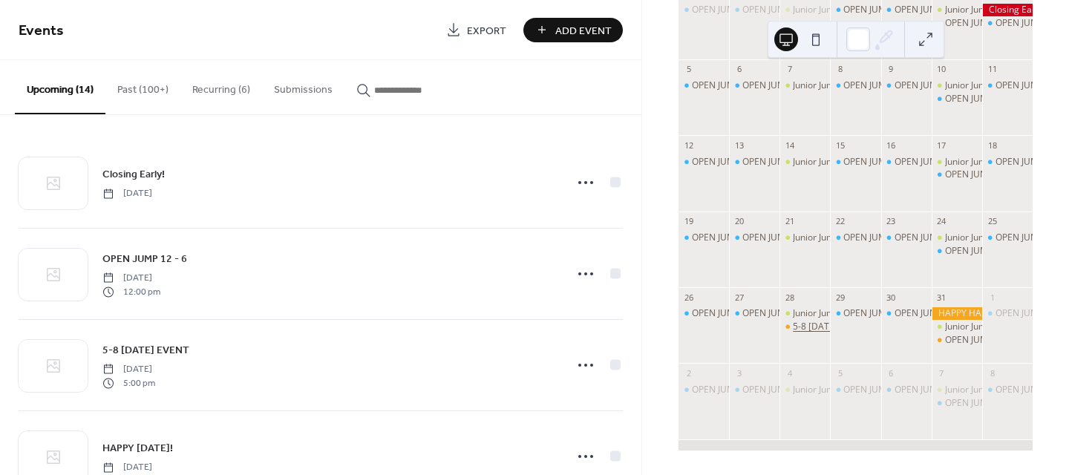
click at [820, 325] on div "5-8 [DATE] EVENT" at bounding box center [830, 327] width 74 height 13
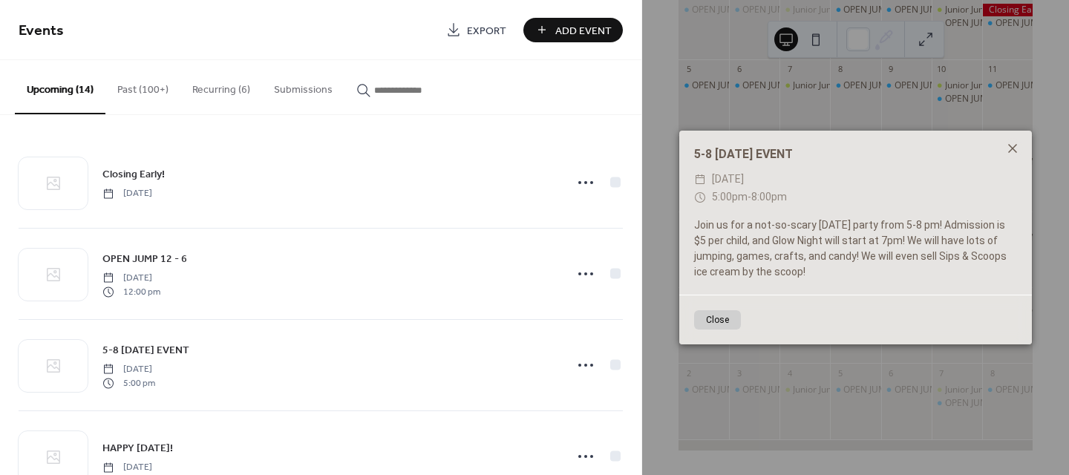
click at [1010, 150] on icon at bounding box center [1012, 148] width 9 height 9
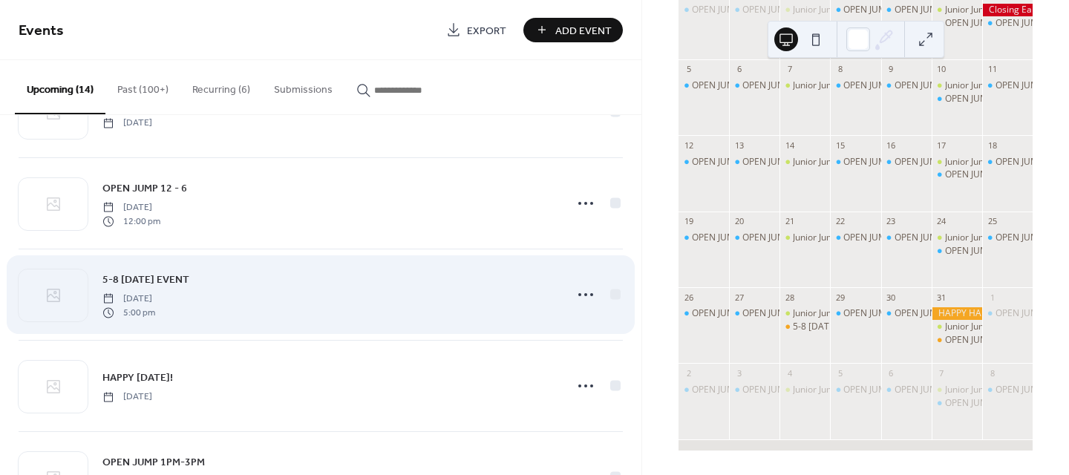
scroll to position [74, 0]
click at [189, 278] on span "5-8 [DATE] EVENT" at bounding box center [145, 277] width 87 height 16
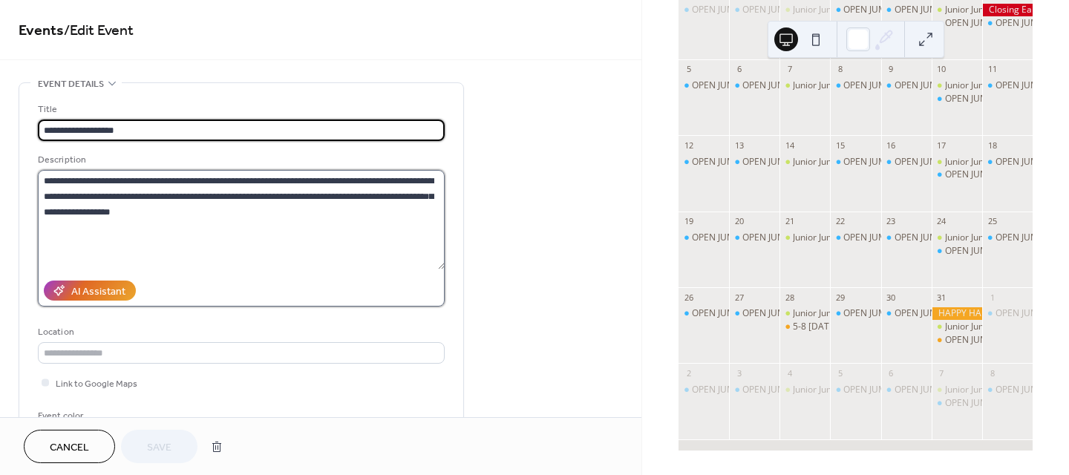
click at [248, 180] on textarea "**********" at bounding box center [241, 219] width 407 height 99
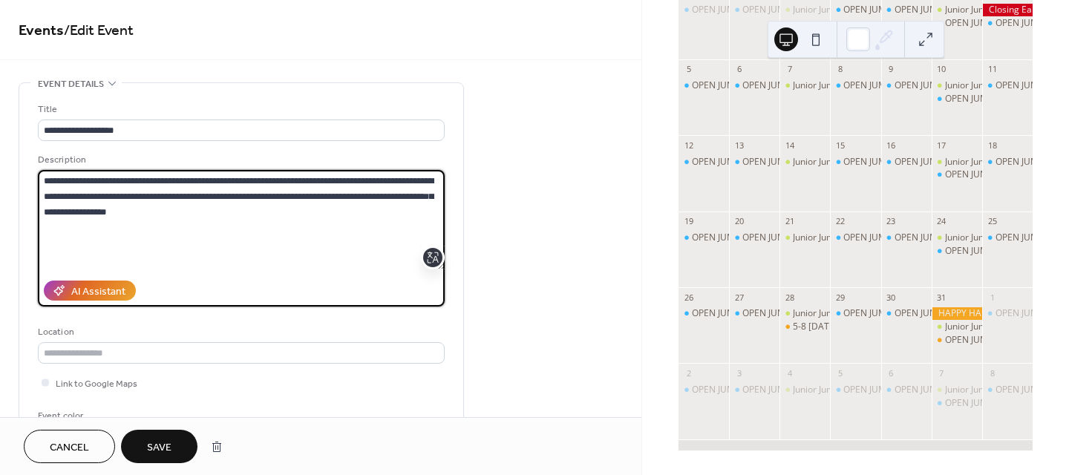
click at [314, 183] on textarea "**********" at bounding box center [241, 219] width 407 height 99
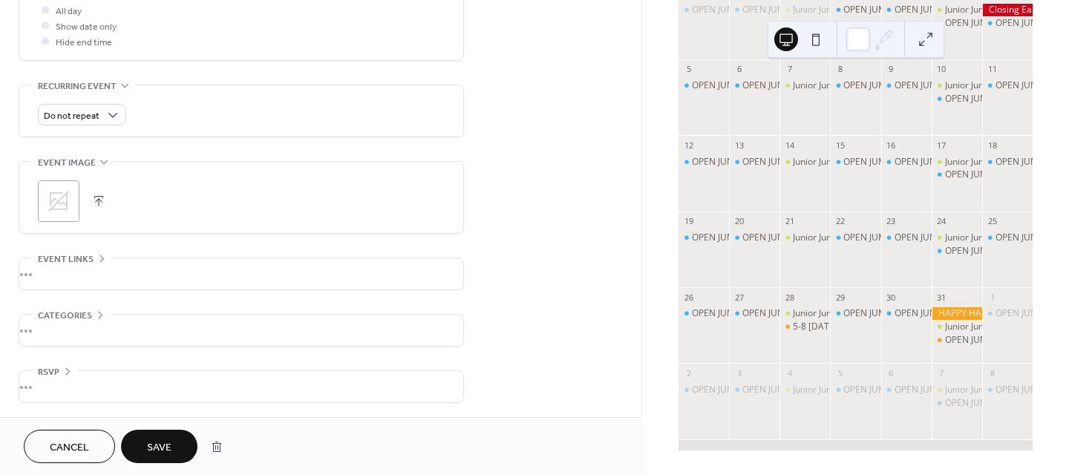
scroll to position [574, 0]
type textarea "**********"
click at [160, 445] on span "Save" at bounding box center [159, 448] width 24 height 16
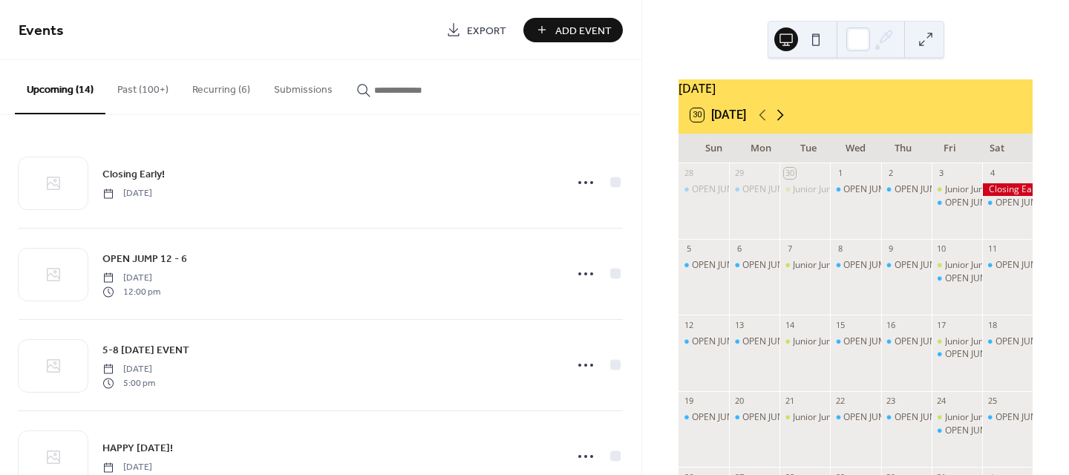
click at [779, 124] on icon at bounding box center [780, 115] width 18 height 18
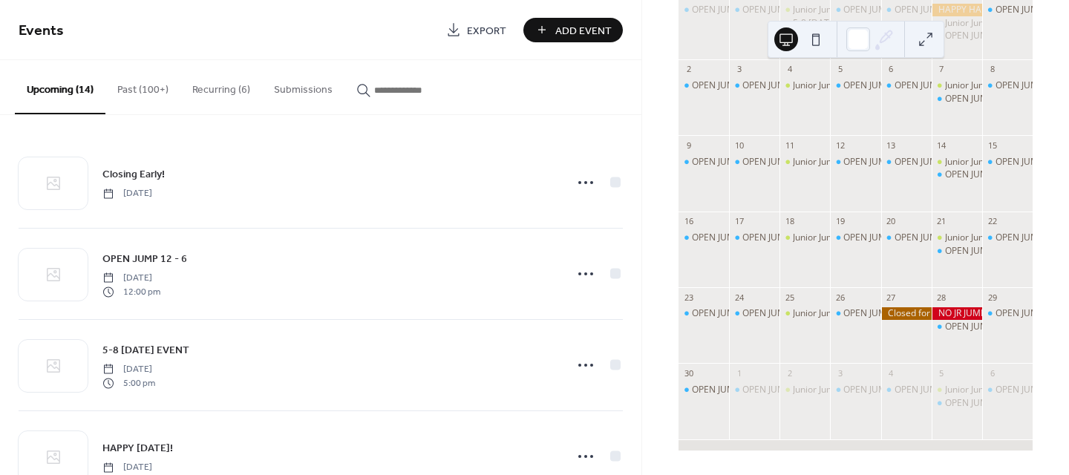
scroll to position [189, 0]
click at [945, 321] on div "OPEN JUMP 10 - 7" at bounding box center [981, 327] width 73 height 13
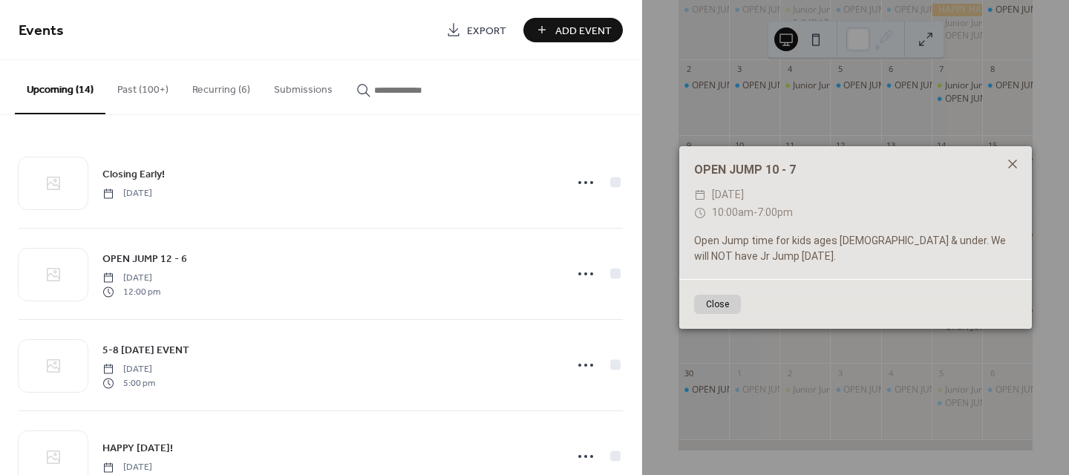
click at [1015, 166] on icon at bounding box center [1012, 164] width 9 height 9
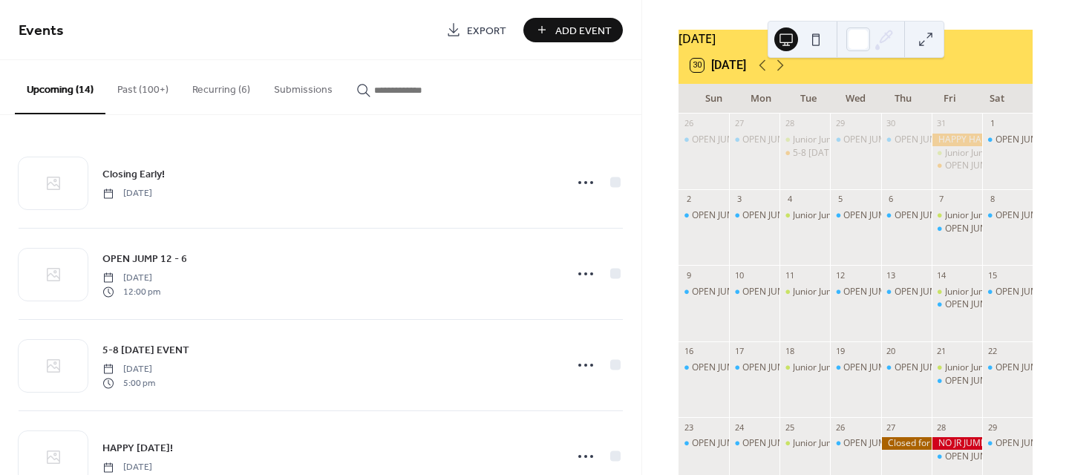
scroll to position [0, 0]
